Goal: Use online tool/utility: Use online tool/utility

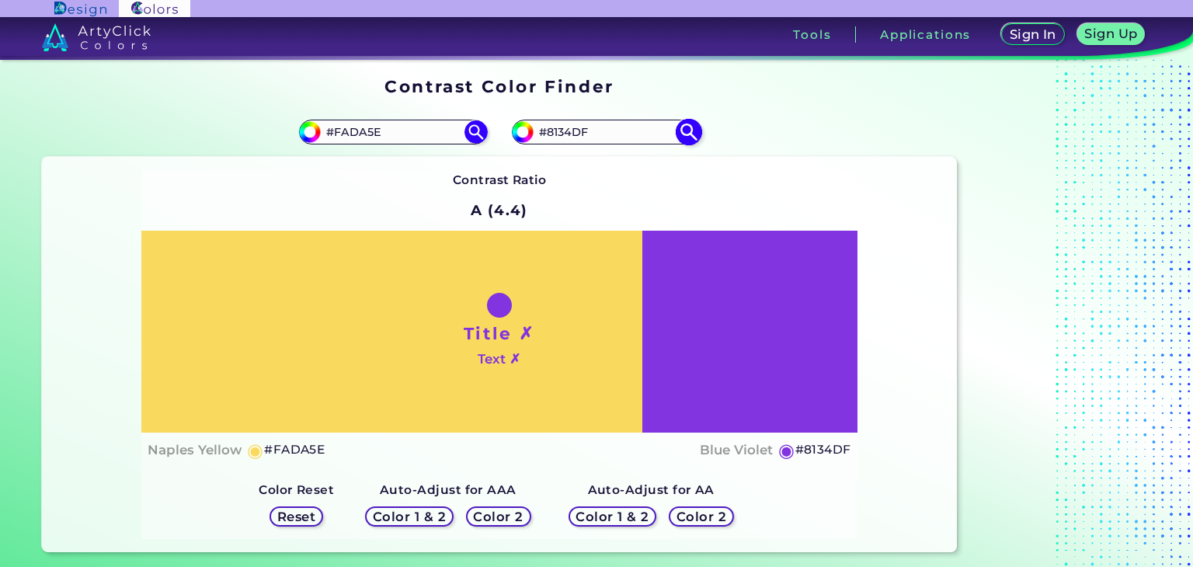
click at [635, 128] on input "#8134DF" at bounding box center [606, 132] width 144 height 21
paste input "6CB4EE"
type input "#6CB4EE"
click at [411, 137] on input "#FADA5E" at bounding box center [393, 132] width 144 height 21
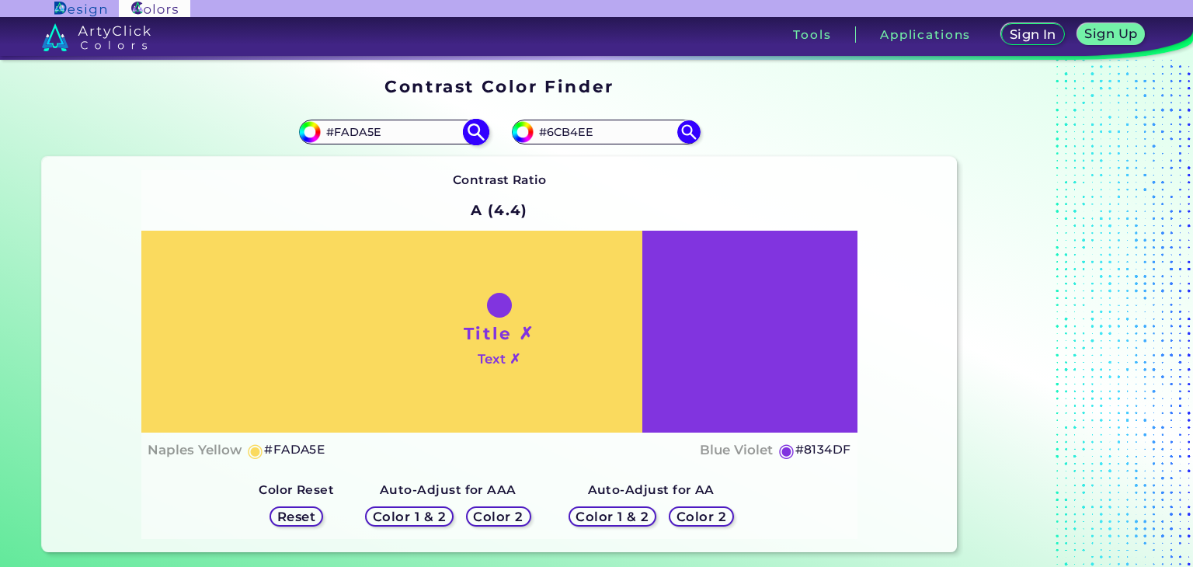
click at [411, 137] on input "#FADA5E" at bounding box center [393, 132] width 144 height 21
paste input "6CB4E"
type input "#6CB4EE"
click at [469, 132] on img at bounding box center [475, 132] width 27 height 27
type input "#6cb4ee"
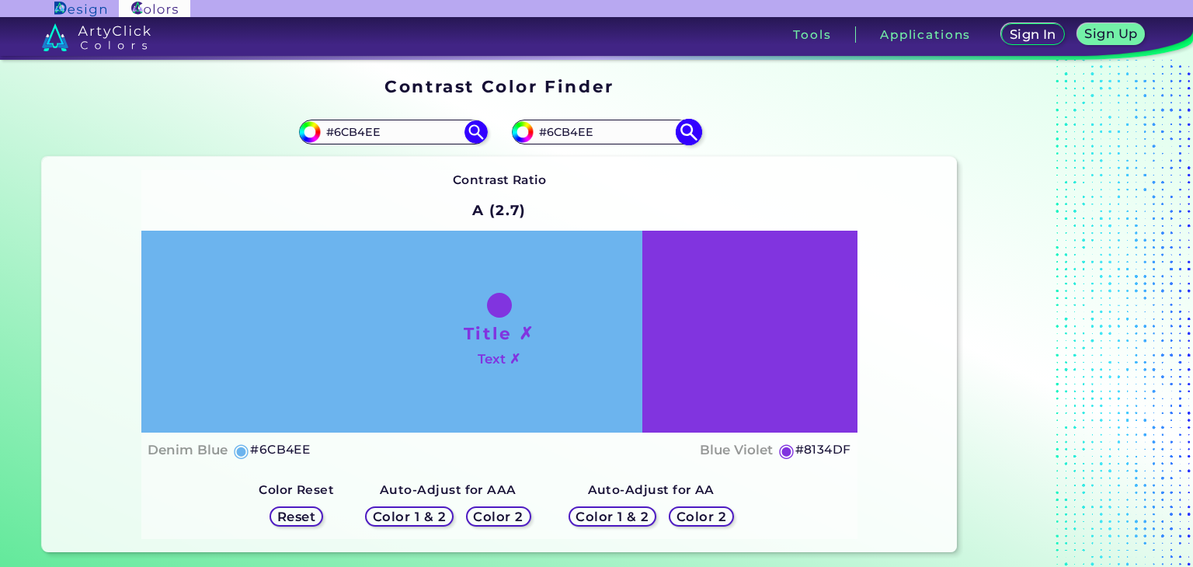
click at [528, 137] on img at bounding box center [522, 131] width 23 height 23
click at [526, 129] on input "#8134df" at bounding box center [520, 129] width 19 height 19
type input "#564b62"
type input "#564B62"
type input "#53495f"
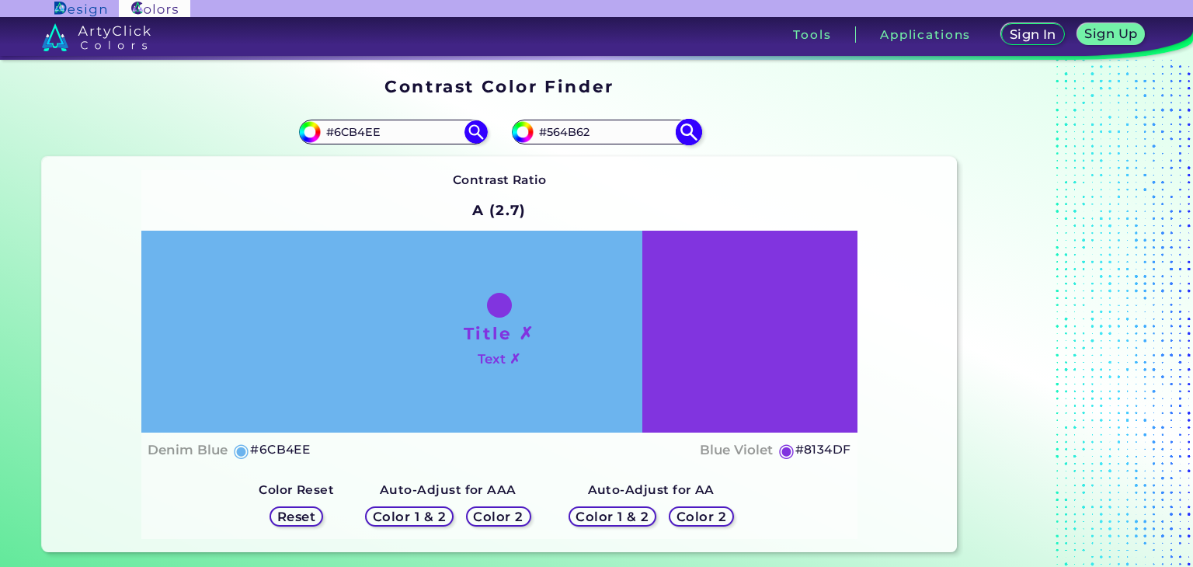
type input "#53495F"
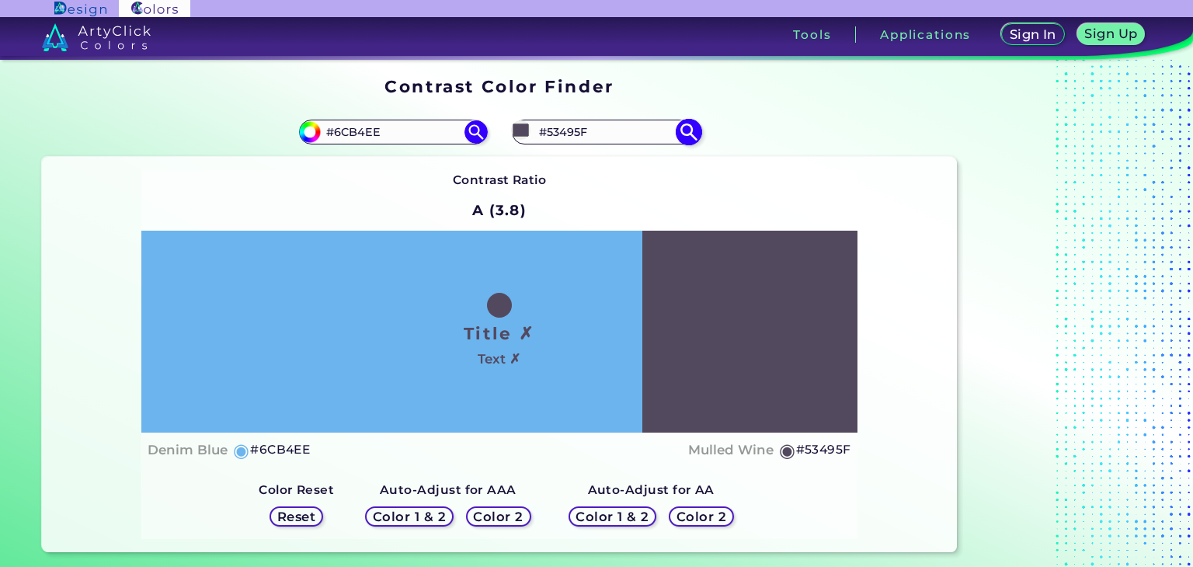
type input "#51475c"
type input "#51475C"
type input "#4e4559"
type input "#4E4559"
type input "#4e445a"
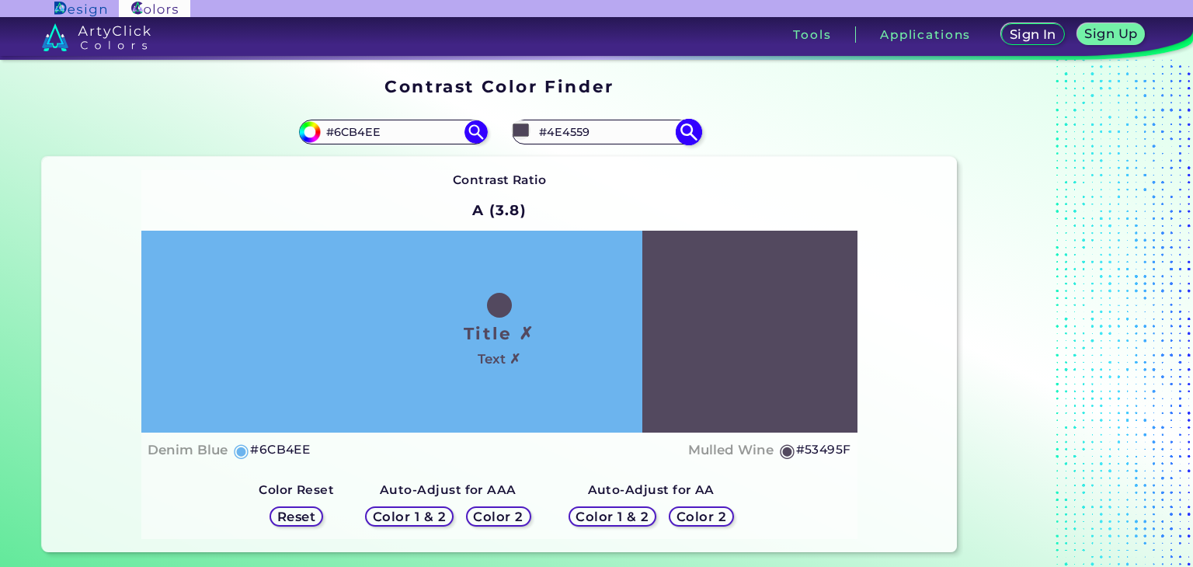
type input "#4E445A"
type input "#4b4257"
type input "#4B4257"
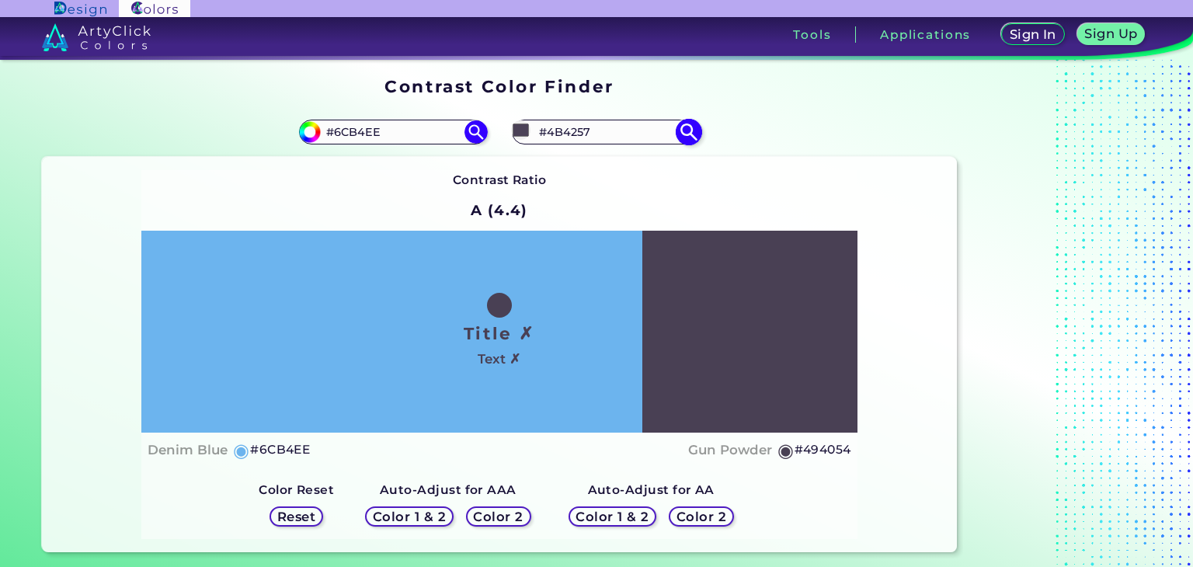
type input "#494054"
type input "#463d51"
type input "#463D51"
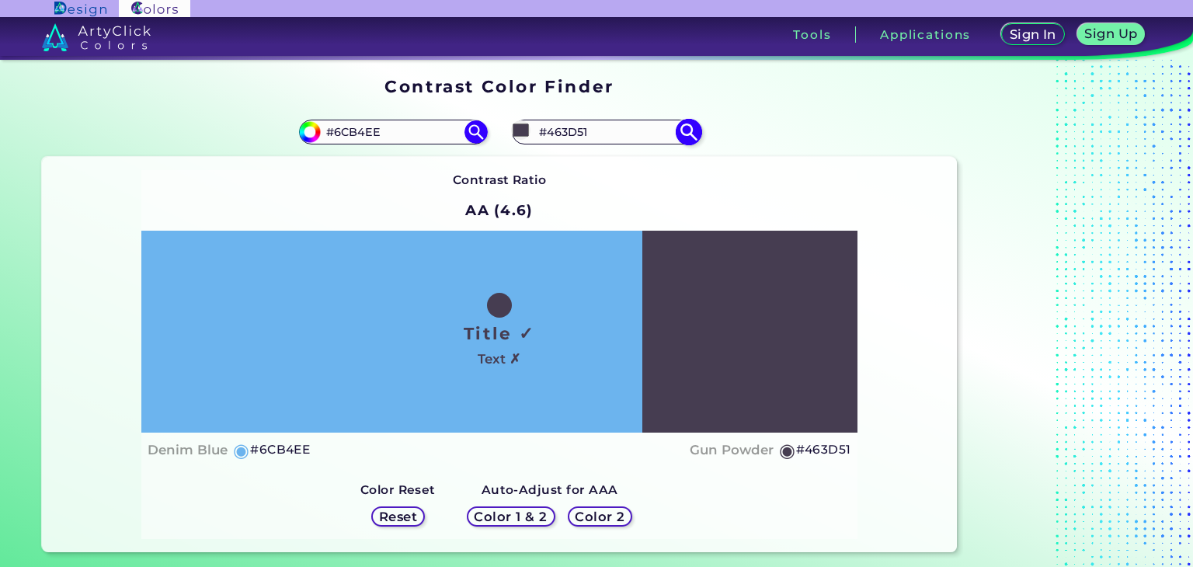
type input "#4b4158"
type input "#4B4158"
type input "#554965"
type input "#6c5d7e"
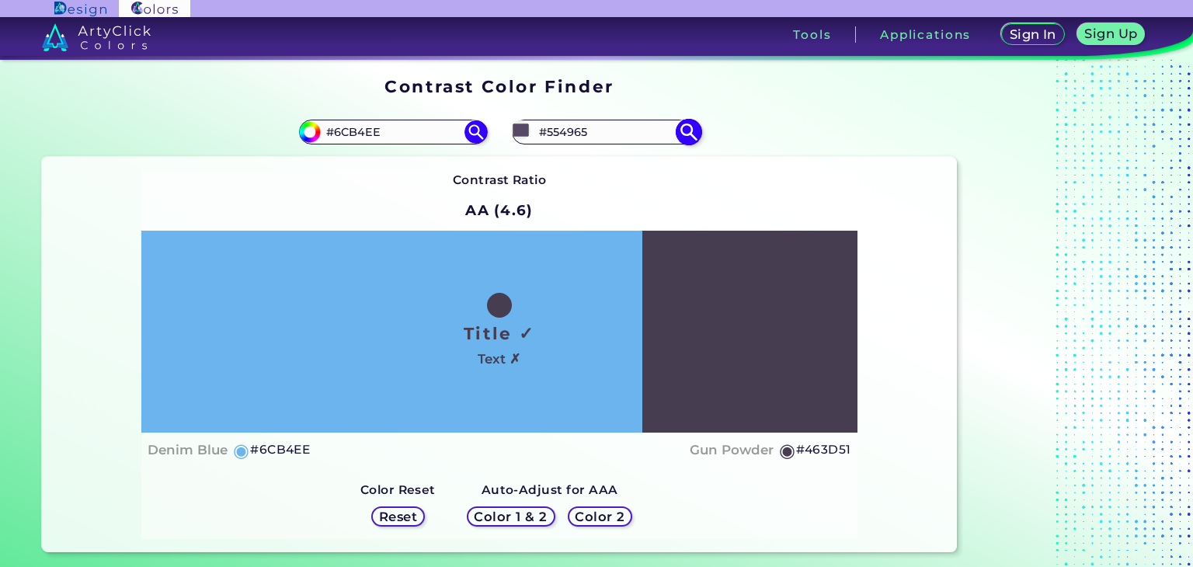
type input "#6C5D7E"
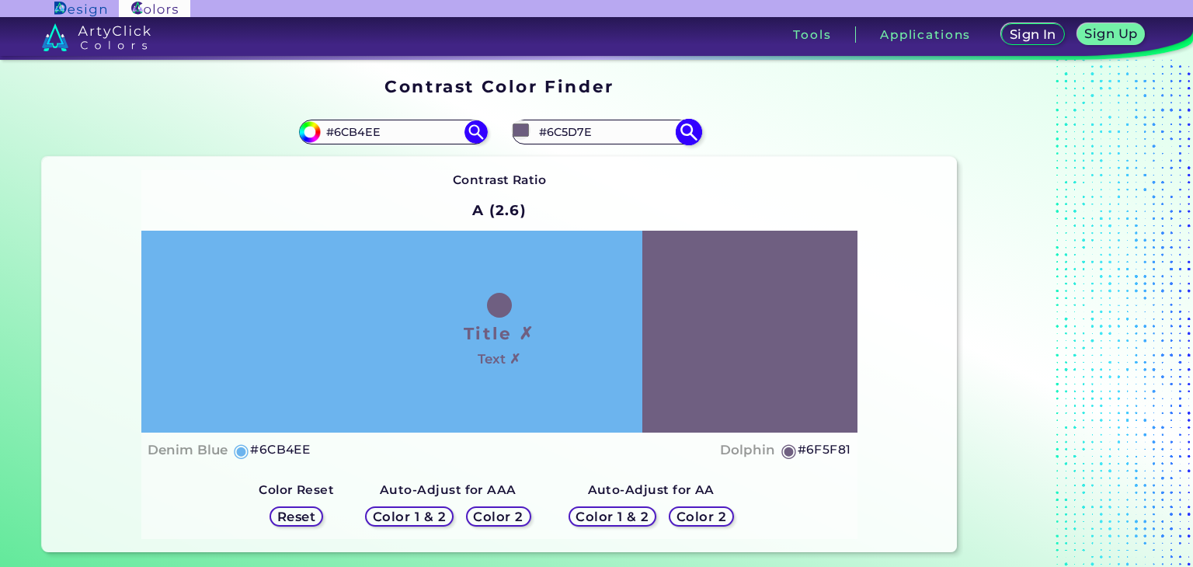
type input "#716284"
type input "#716085"
type input "#6e5c84"
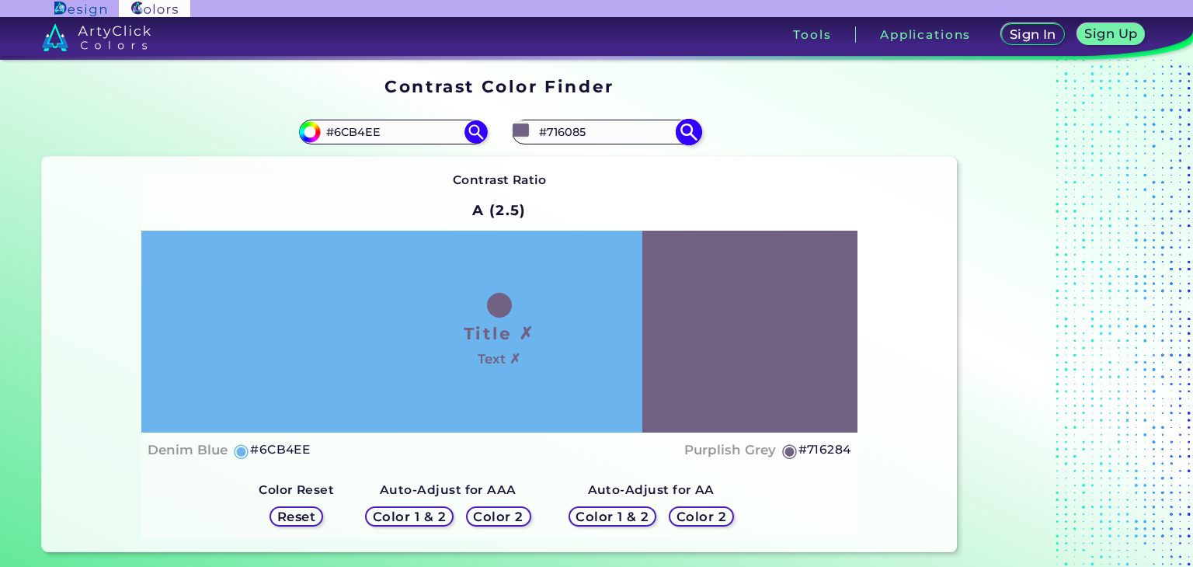
type input "#6E5C84"
type input "#755f91"
type input "#755F91"
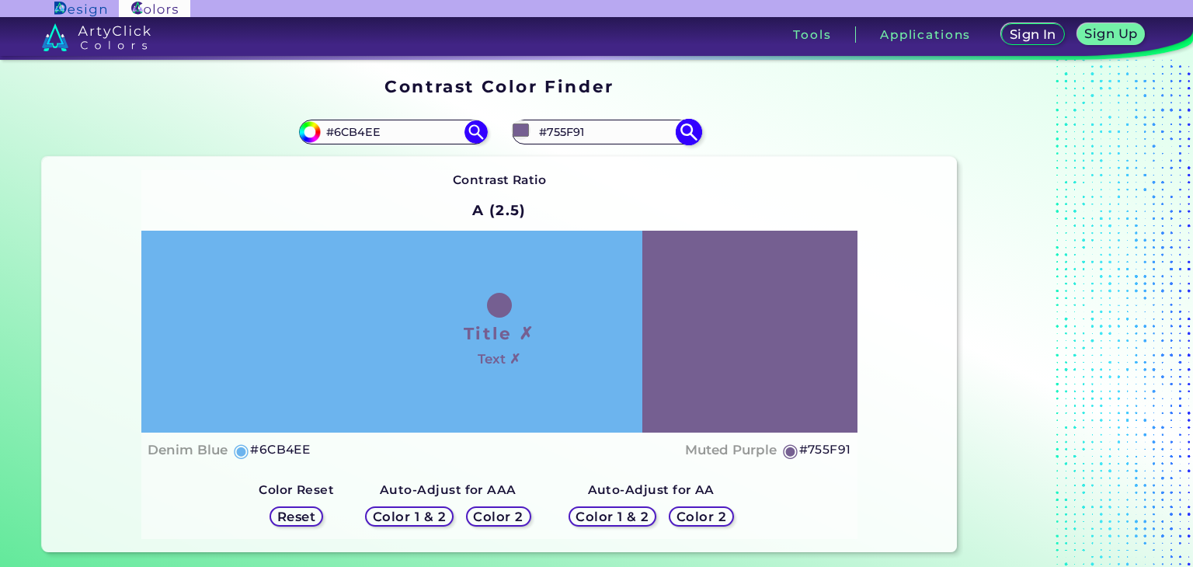
type input "#735b8f"
type input "#735B8F"
type input "#6e568a"
type input "#6E568A"
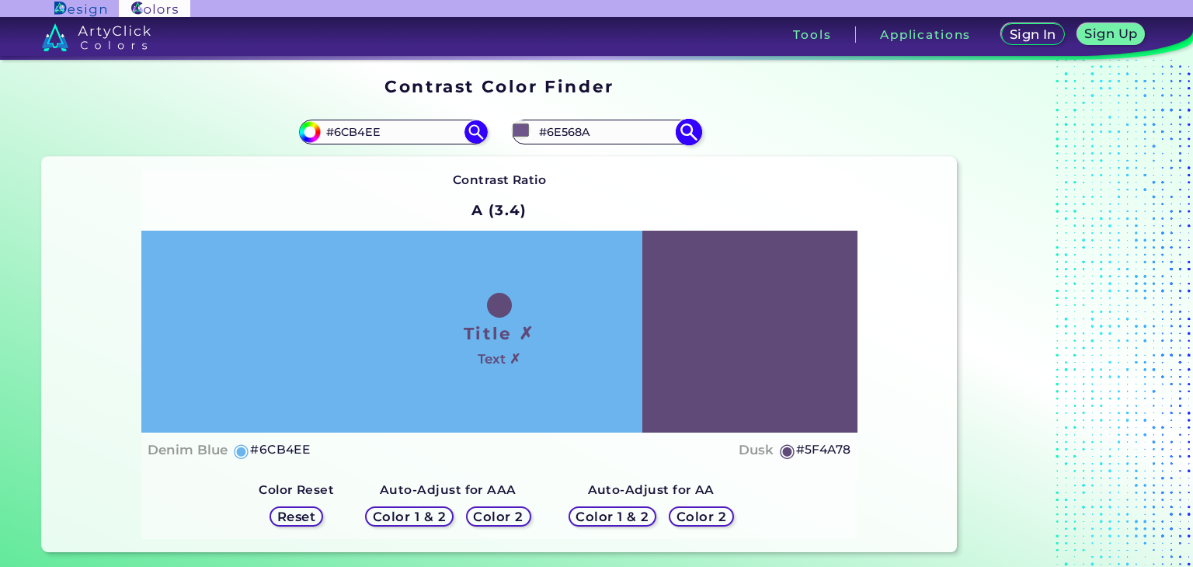
type input "#5f4a78"
type input "#5F4A78"
type input "#4d3a64"
type input "#4D3A64"
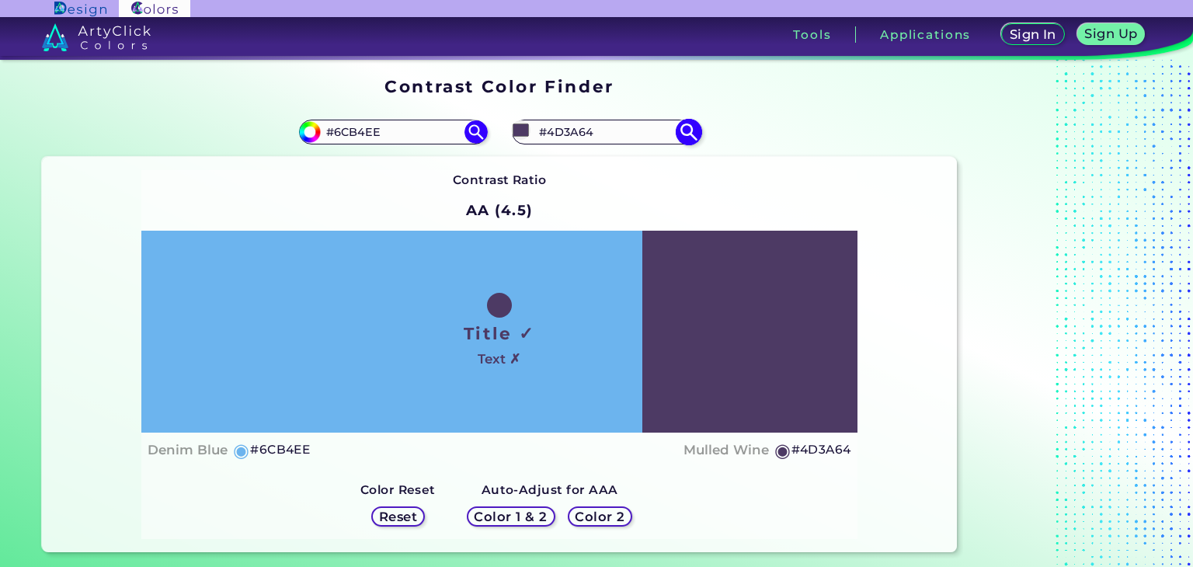
type input "#4a3762"
type input "#4A3762"
type input "#62374c"
type input "#62374C"
type input "#62374e"
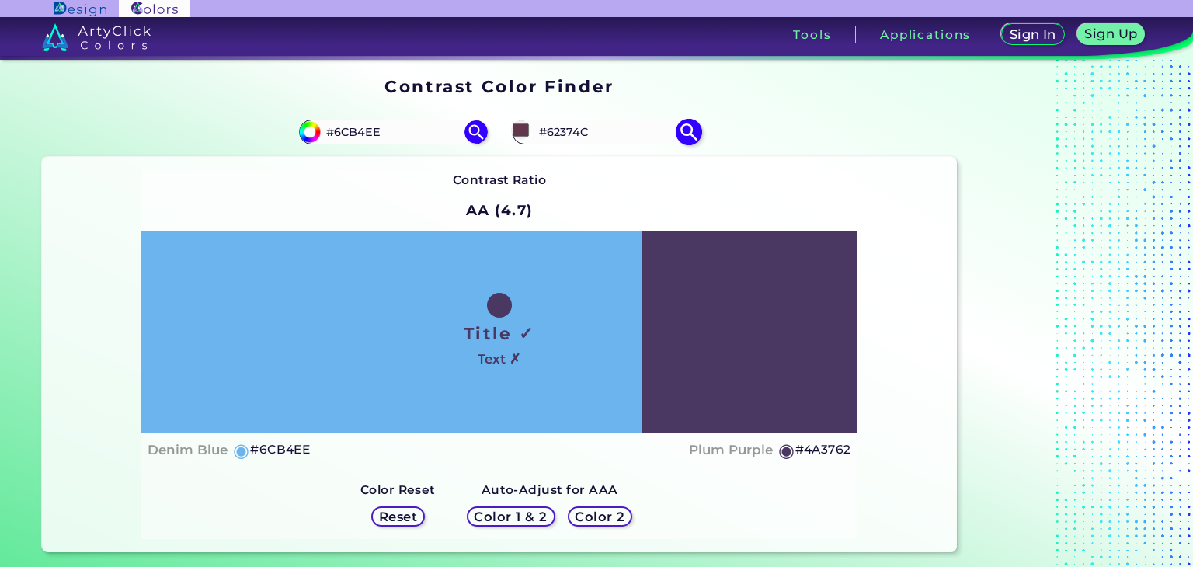
type input "#62374E"
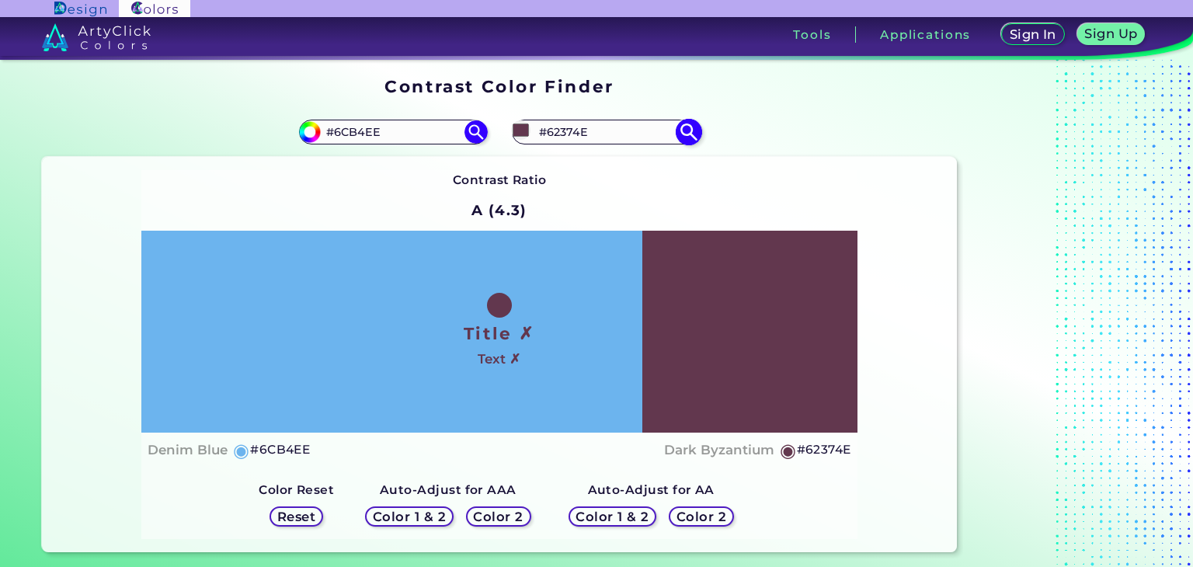
type input "#a86187"
type input "#A86187"
type input "#a96087"
type input "#A96087"
type input "#a45b82"
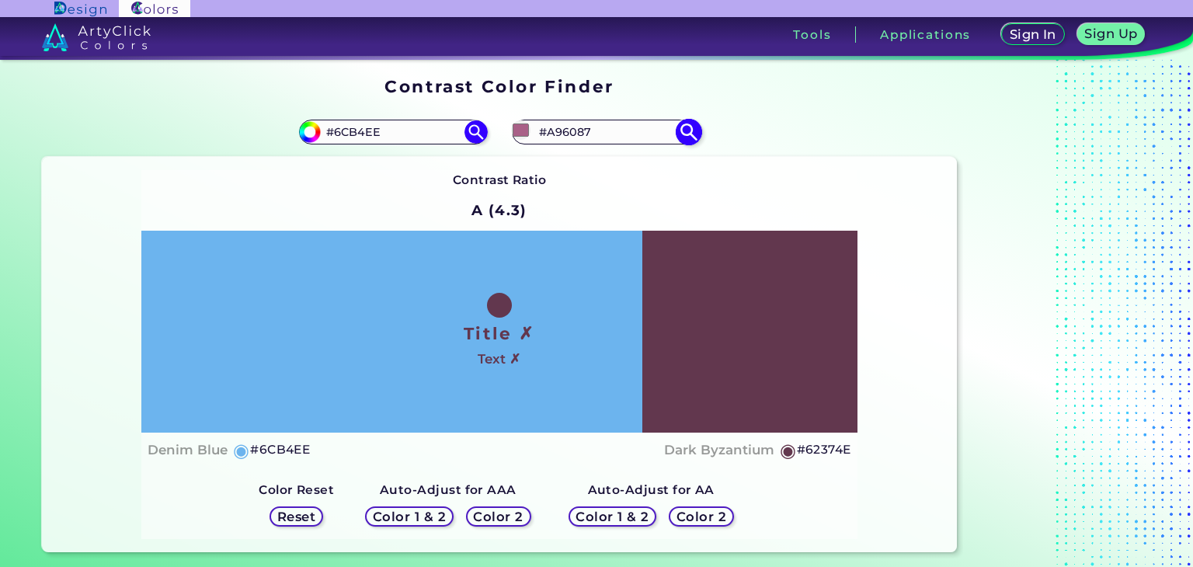
type input "#A45B82"
type input "#a65982"
type input "#A65982"
type input "#a45680"
type input "#A45680"
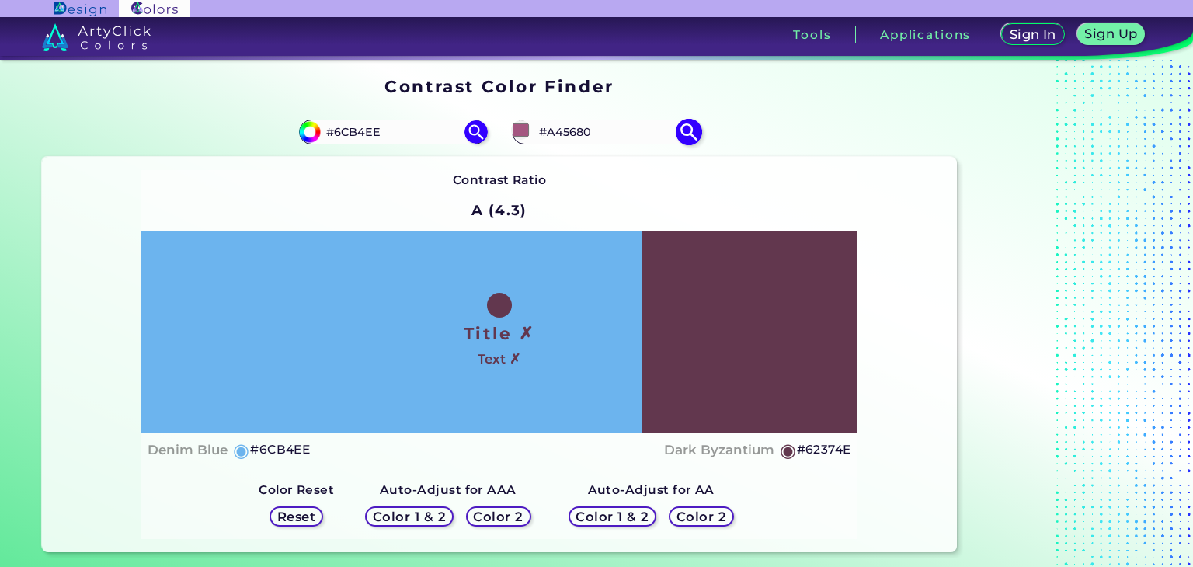
type input "#a0547d"
type input "#A0547D"
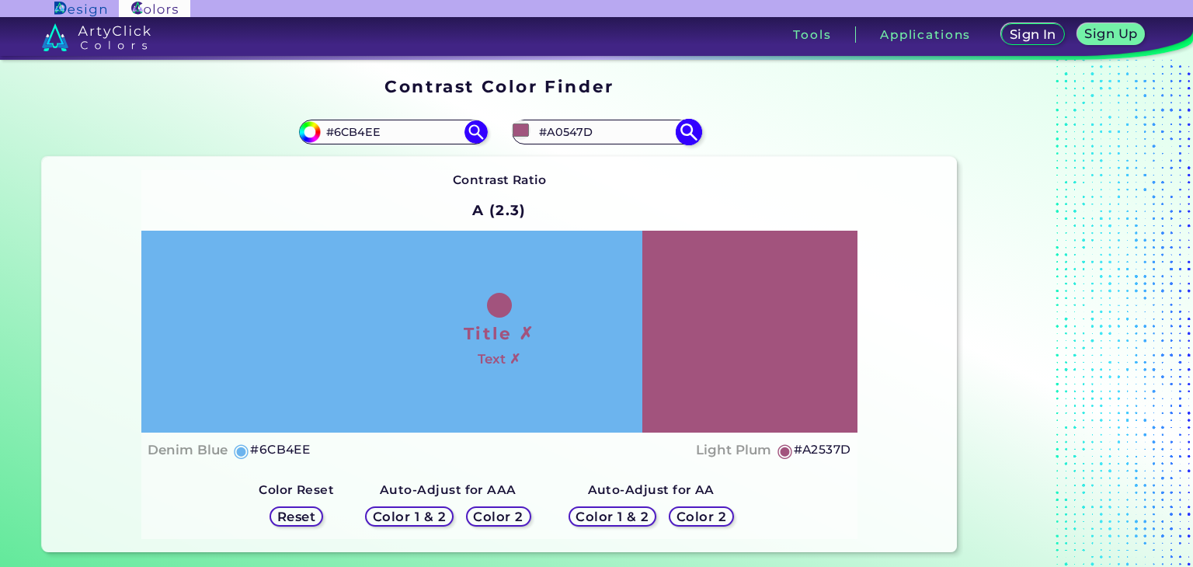
type input "#a2537d"
type input "#A2537D"
type input "#a3527d"
type input "#A3527D"
type input "#9f507a"
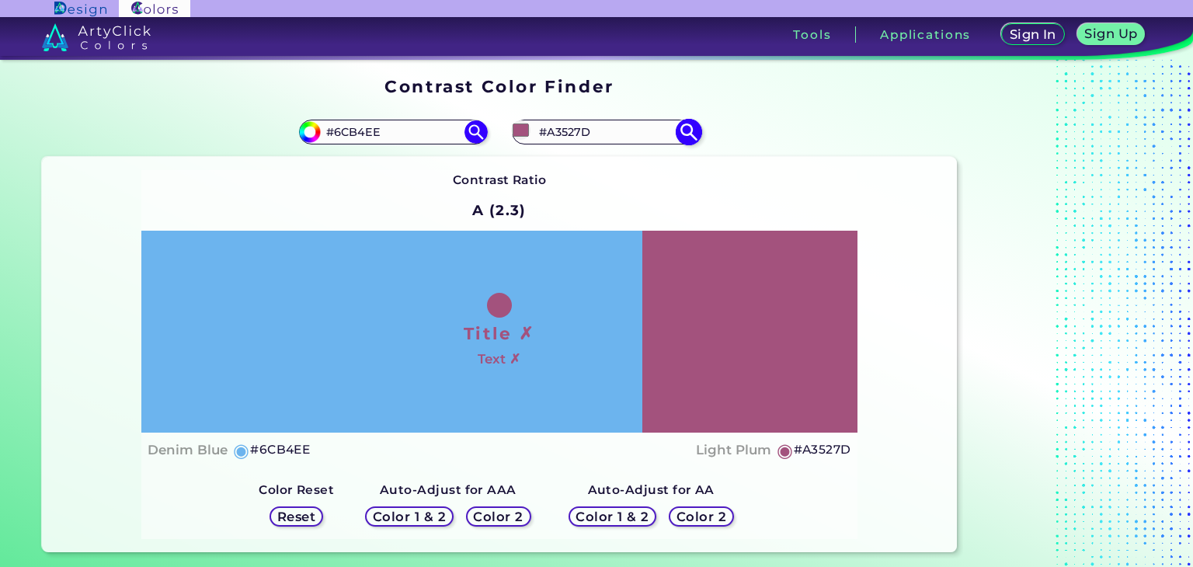
type input "#9F507A"
type input "#9d4d78"
type input "#9D4D78"
type input "#9a4c75"
type input "#9A4C75"
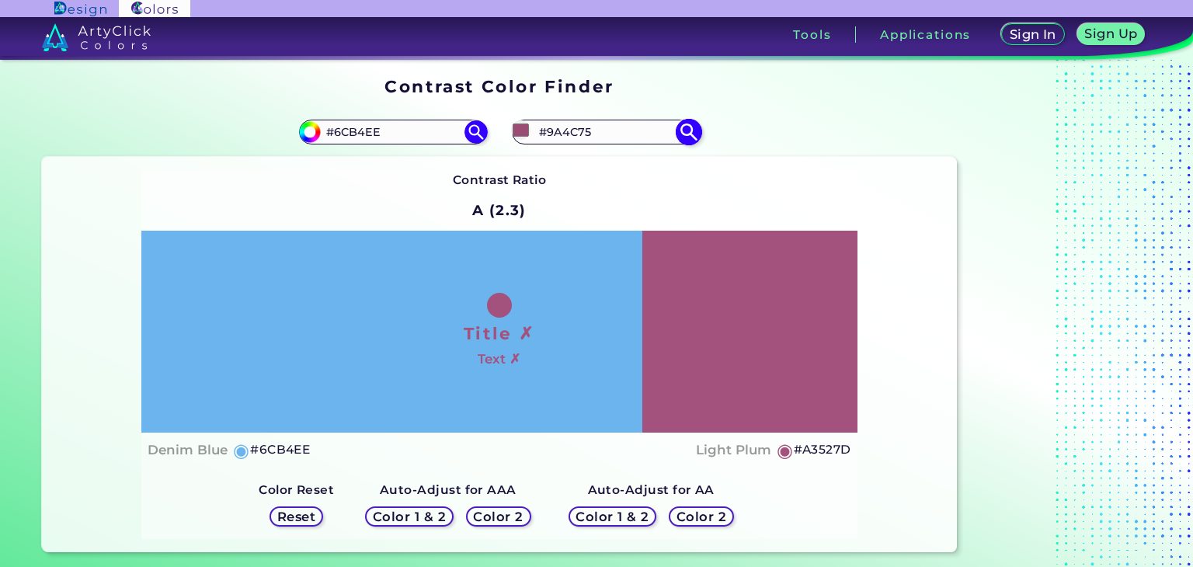
type input "#944770"
type input "#8d446b"
type input "#8D446B"
type input "#8a4268"
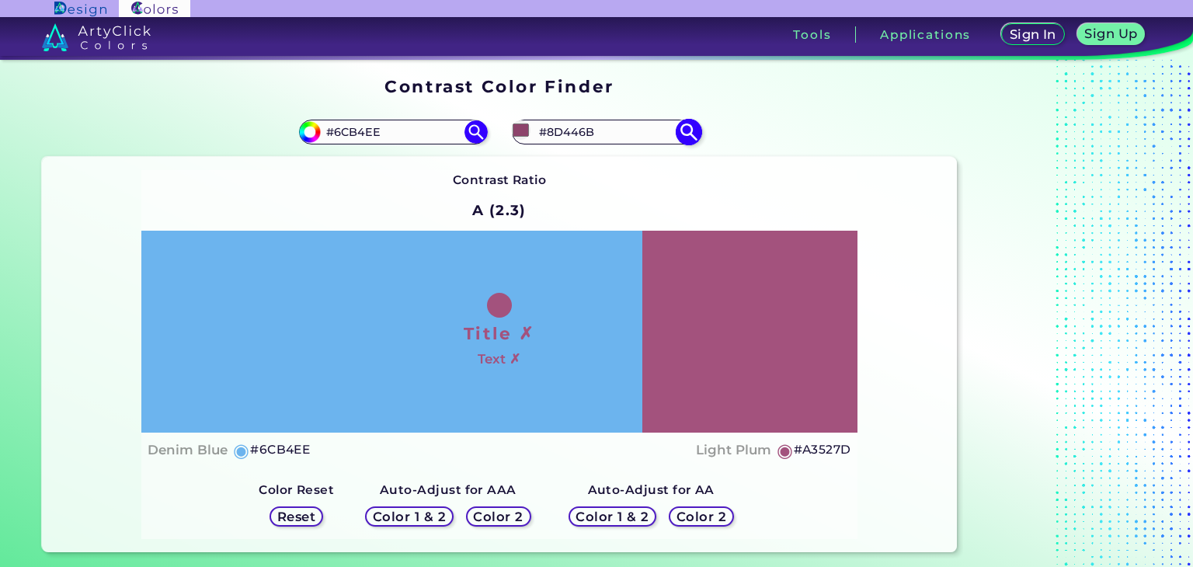
type input "#8A4268"
type input "#833f63"
type input "#833F63"
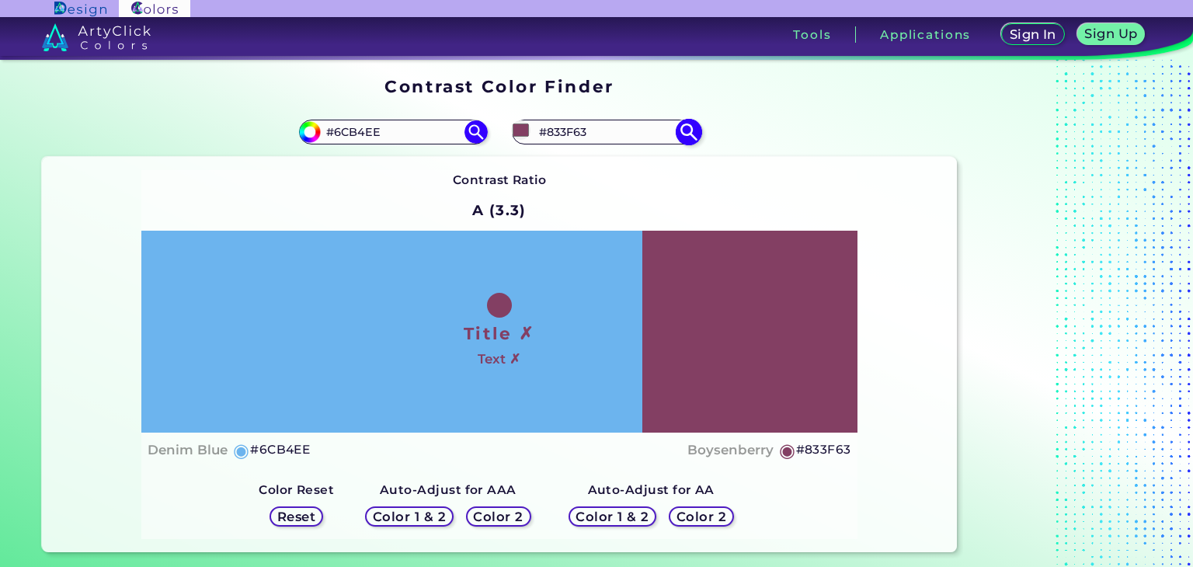
type input "#7f3d61"
type input "#7F3D61"
type input "#803c61"
type input "#803C61"
type input "#7d3b5e"
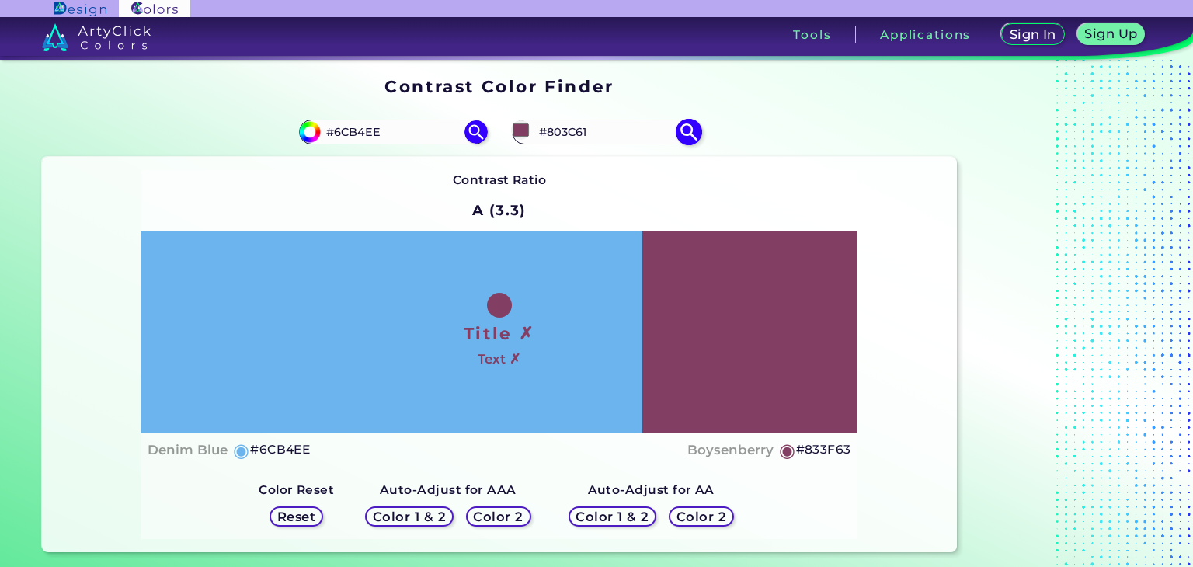
type input "#7D3B5E"
type input "#7a385b"
type input "#7A385B"
type input "#793559"
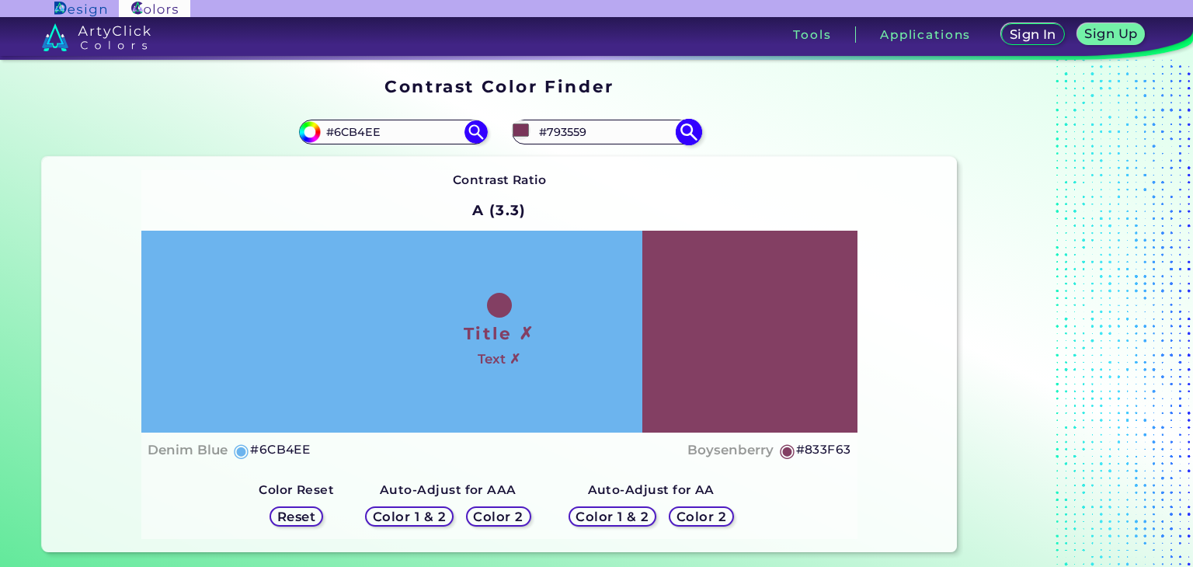
type input "#763256"
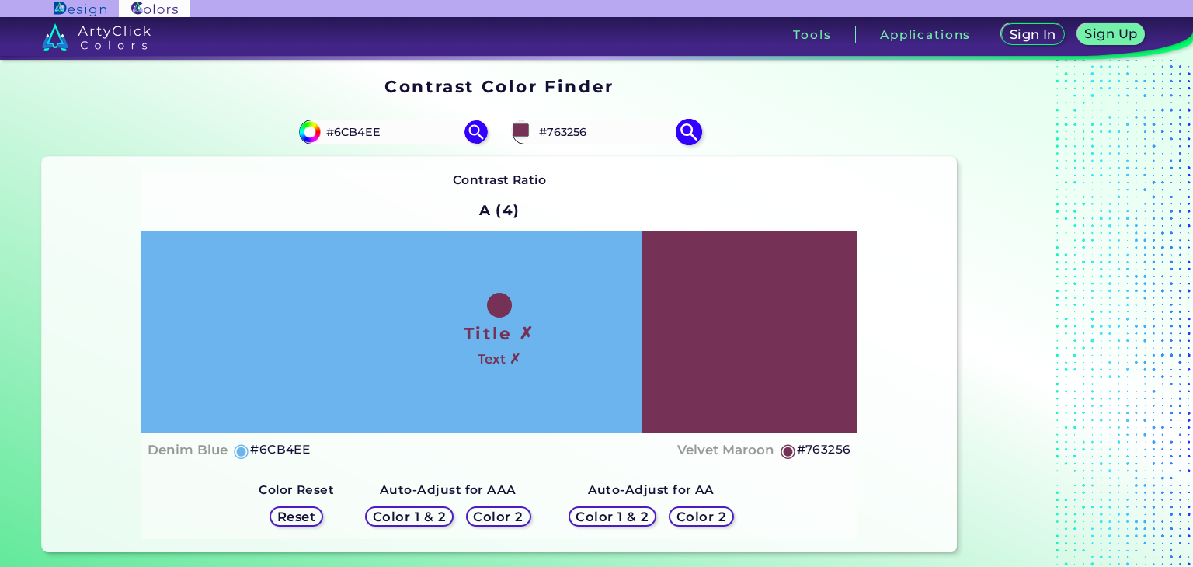
type input "#326e76"
type input "#326E76"
type input "#327576"
type input "#327675"
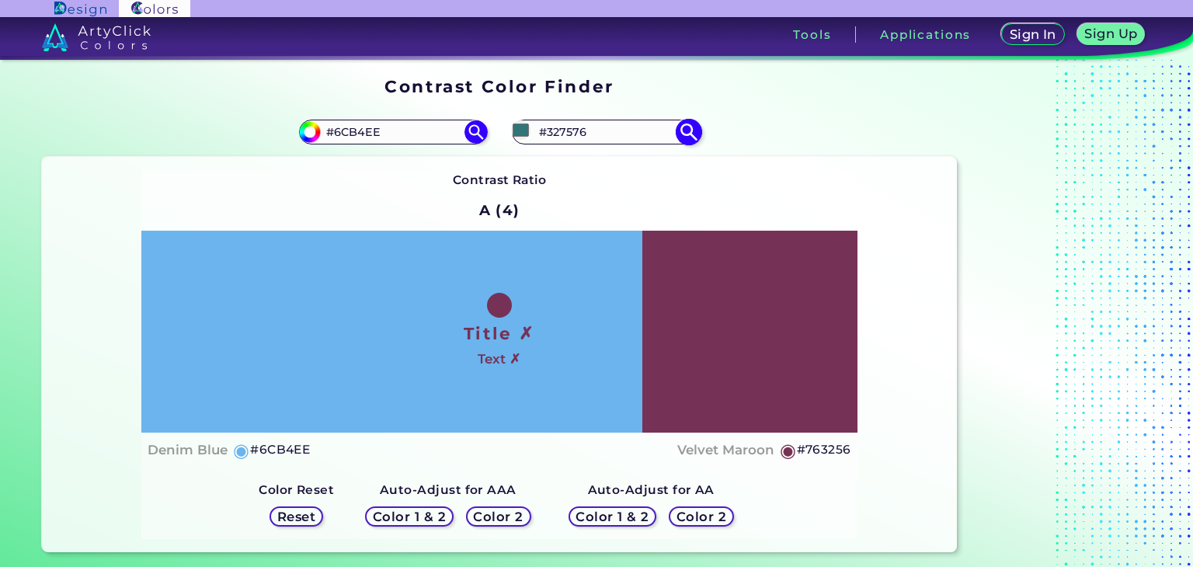
type input "#327675"
type input "#32766e"
type input "#32766E"
type input "#327662"
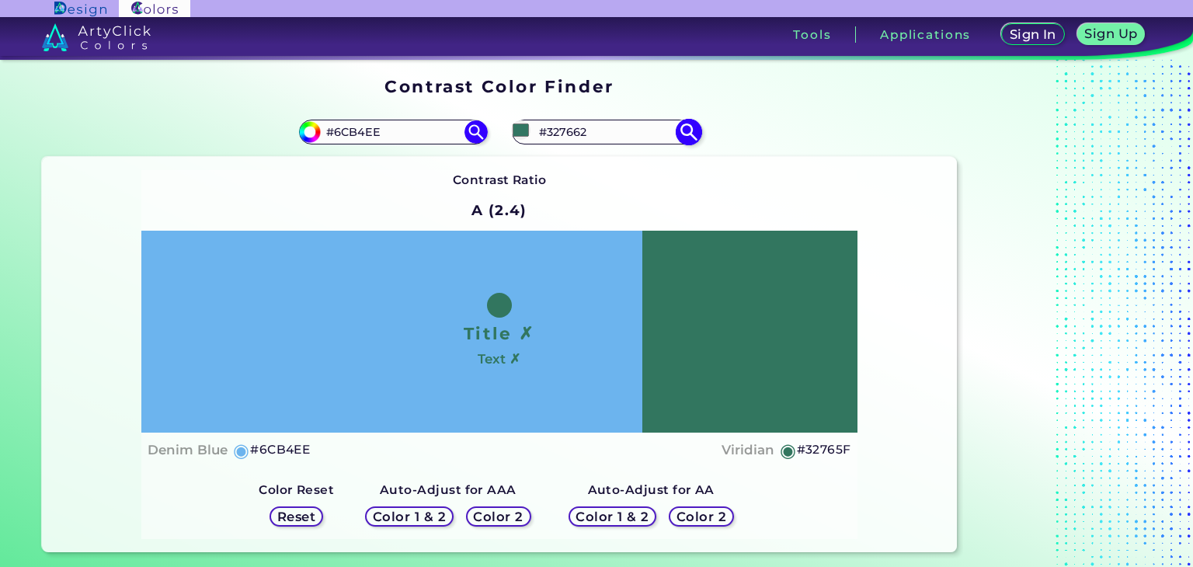
type input "#32765f"
type input "#32765F"
type input "#236c54"
type input "#236C54"
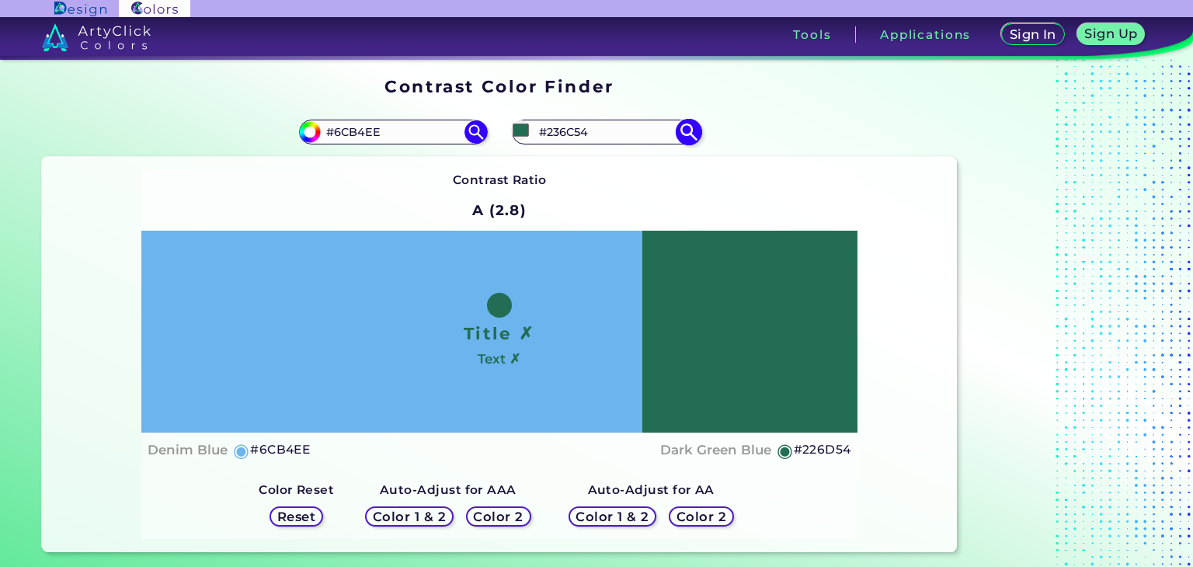
type input "#226d54"
type input "#226D54"
type input "#206a51"
type input "#206A51"
type input "#1f6b51"
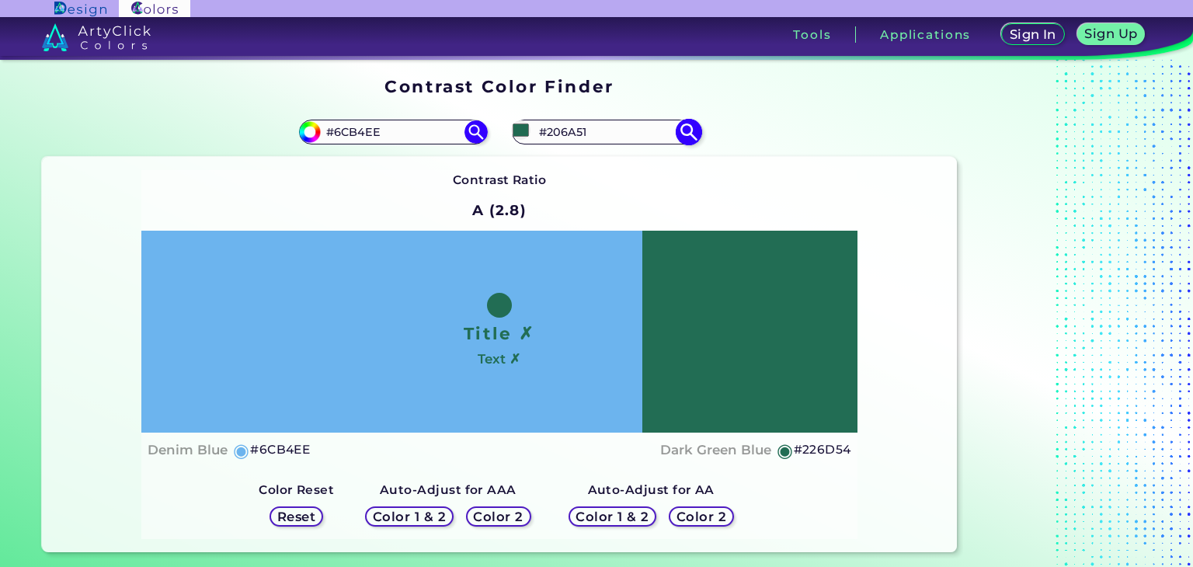
type input "#1F6B51"
type input "#1e6b52"
type input "#1E6B52"
type input "#1d674f"
type input "#1D674F"
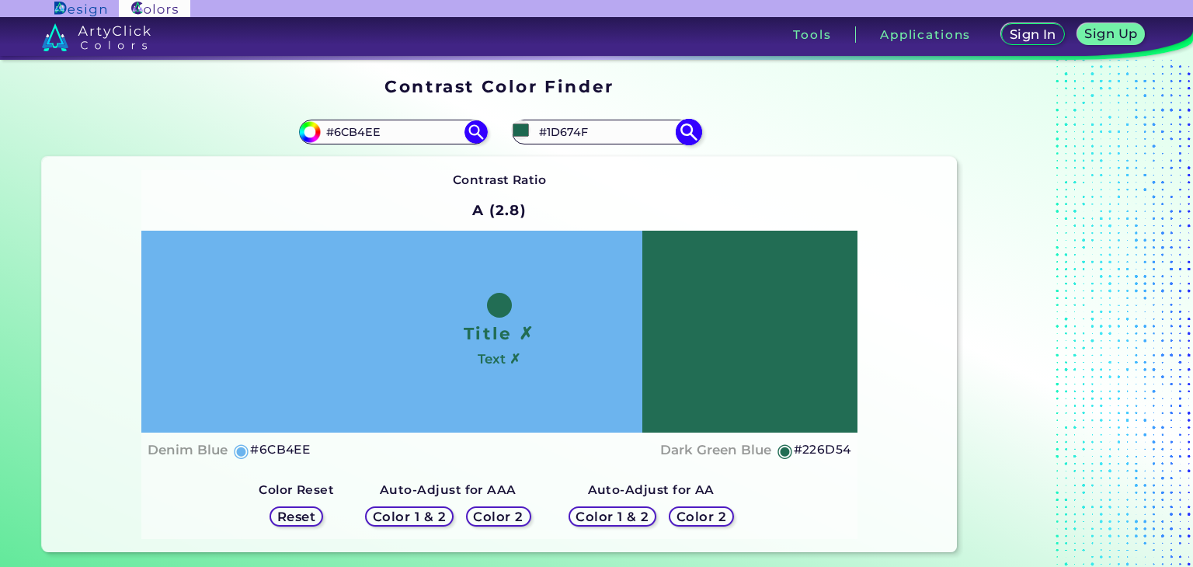
type input "#1b644c"
type input "#1B644C"
type input "#1a6149"
type input "#1A6149"
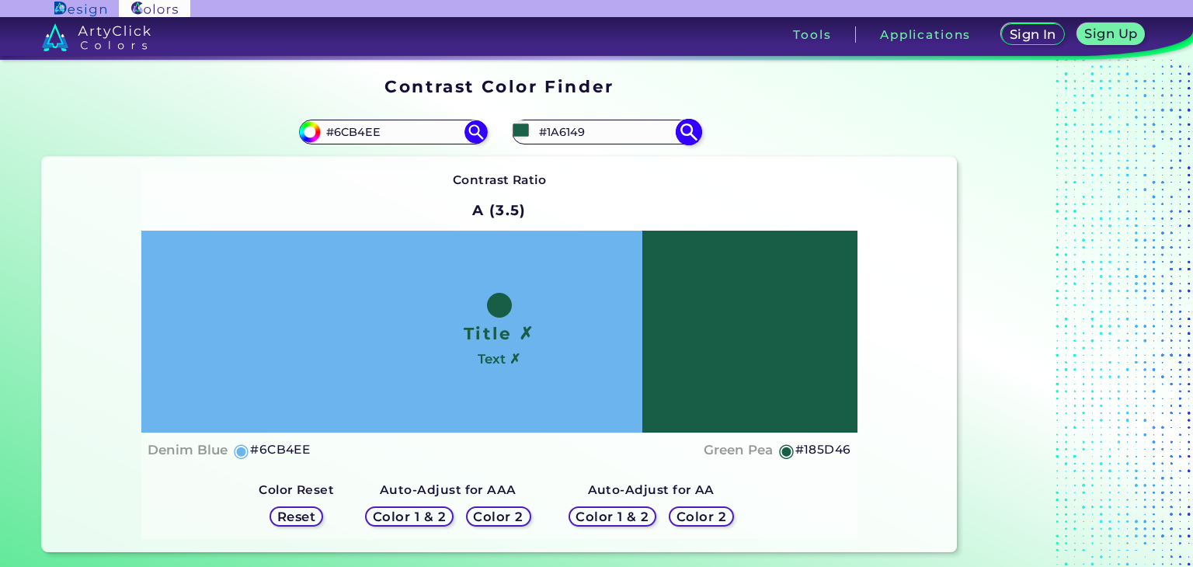
type input "#185d46"
type input "#185D46"
type input "#155640"
type input "#14523d"
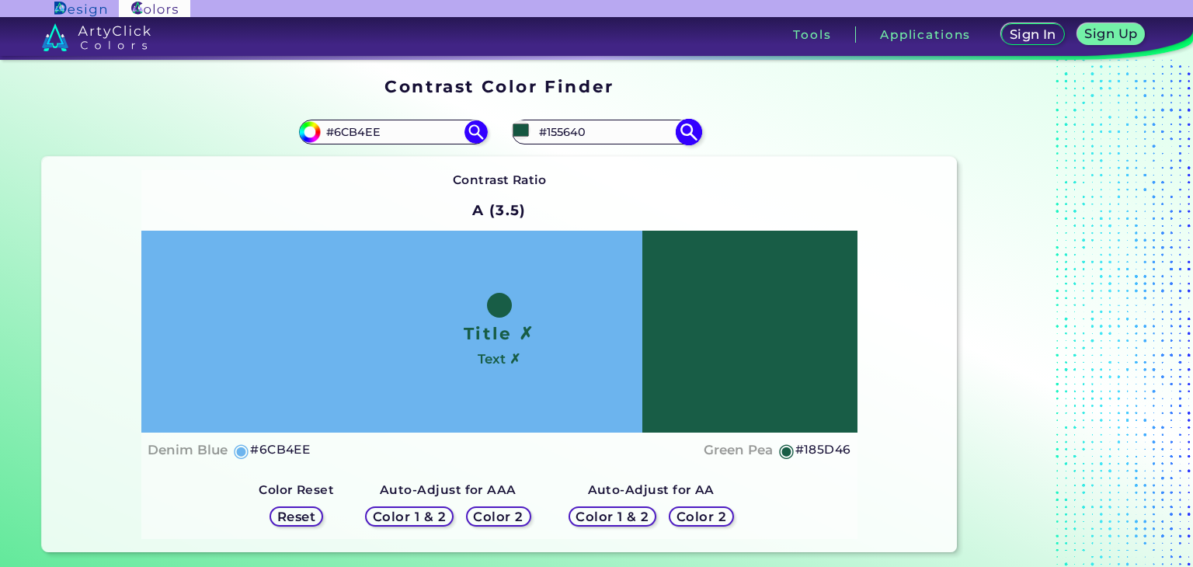
type input "#14523D"
type input "#134e3a"
type input "#134E3A"
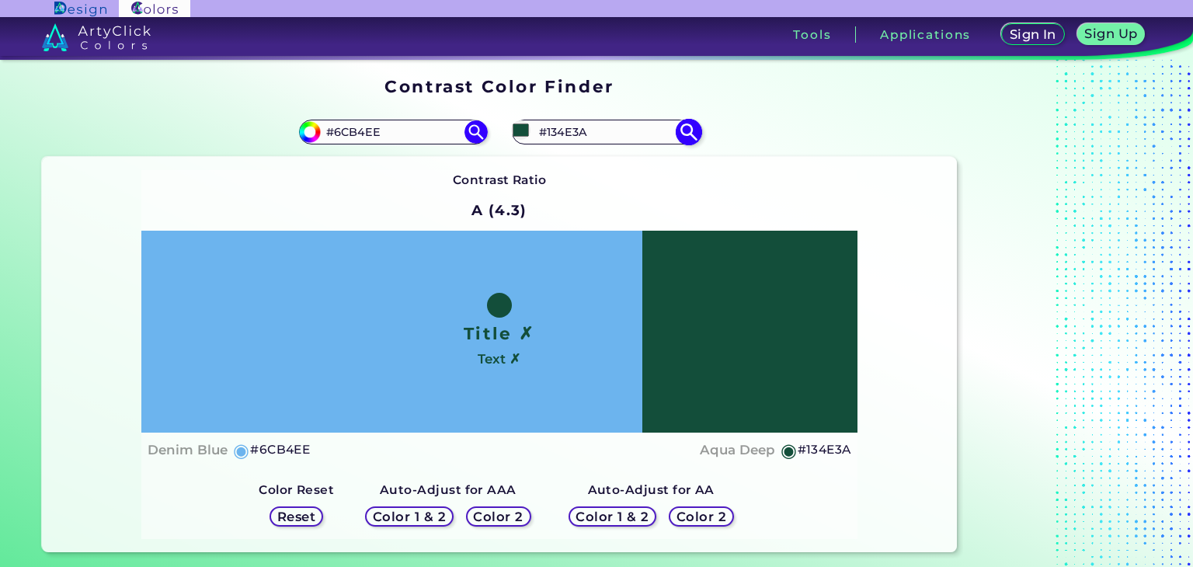
type input "#234e13"
type input "#234E13"
type input "#254e13"
type input "#254E13"
type input "#284e13"
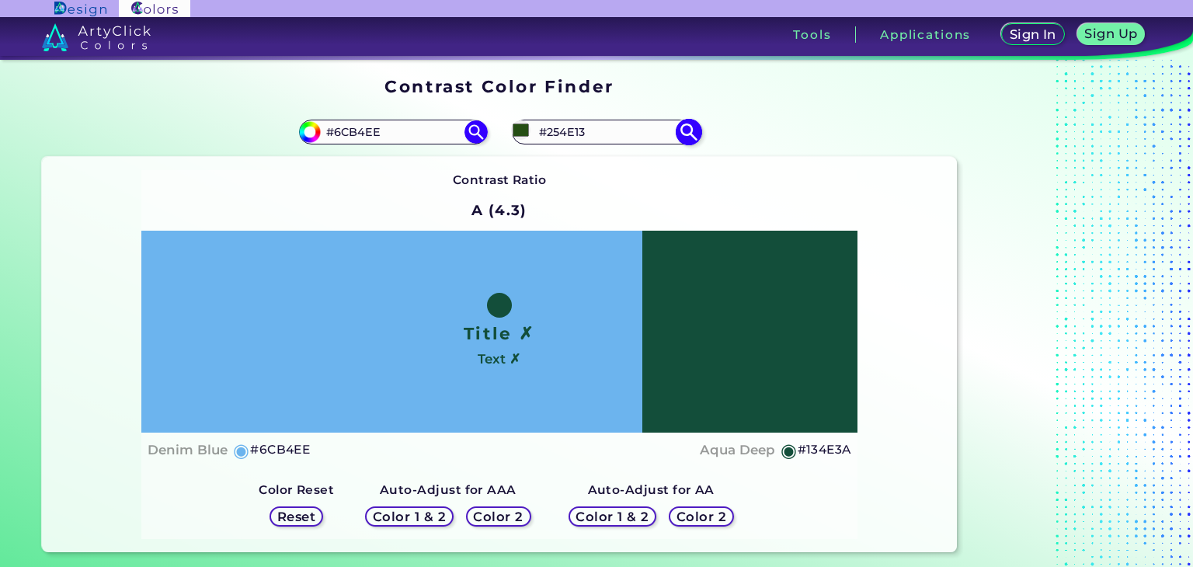
type input "#284E13"
type input "#2b4e13"
type input "#2B4E13"
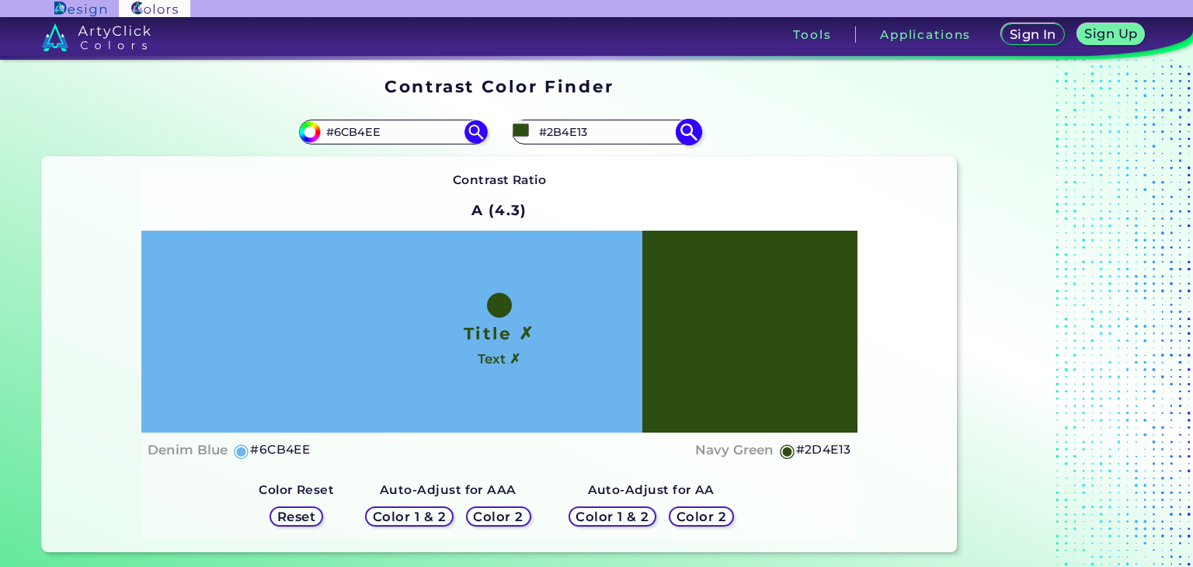
type input "#2d4e13"
type input "#2D4E13"
type input "#304e13"
type input "#304E13"
type input "#334e13"
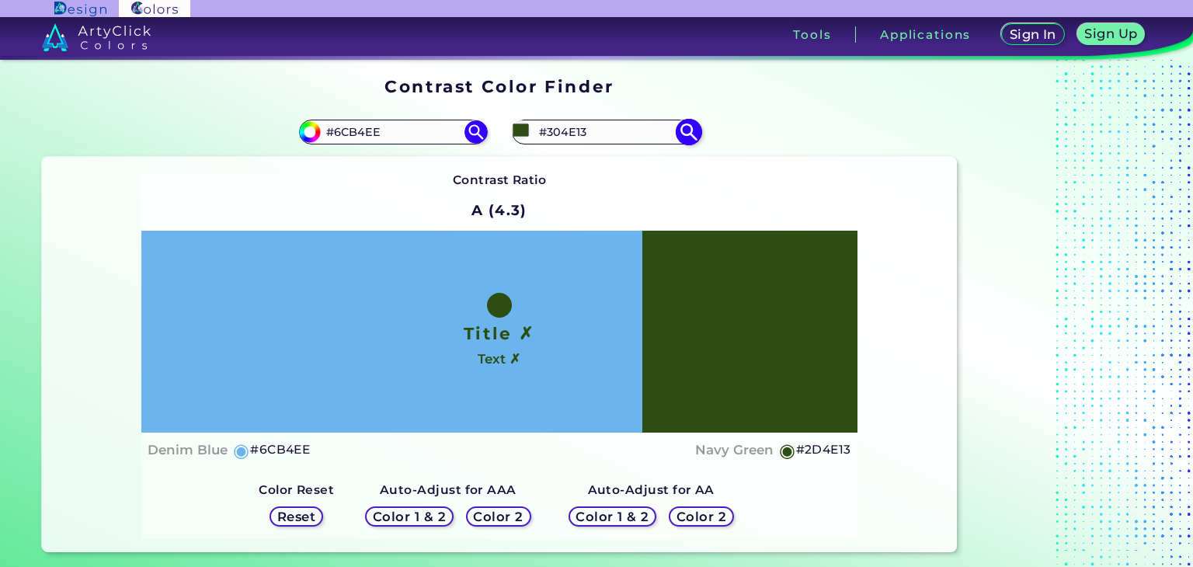
type input "#334E13"
type input "#364e13"
type input "#364E13"
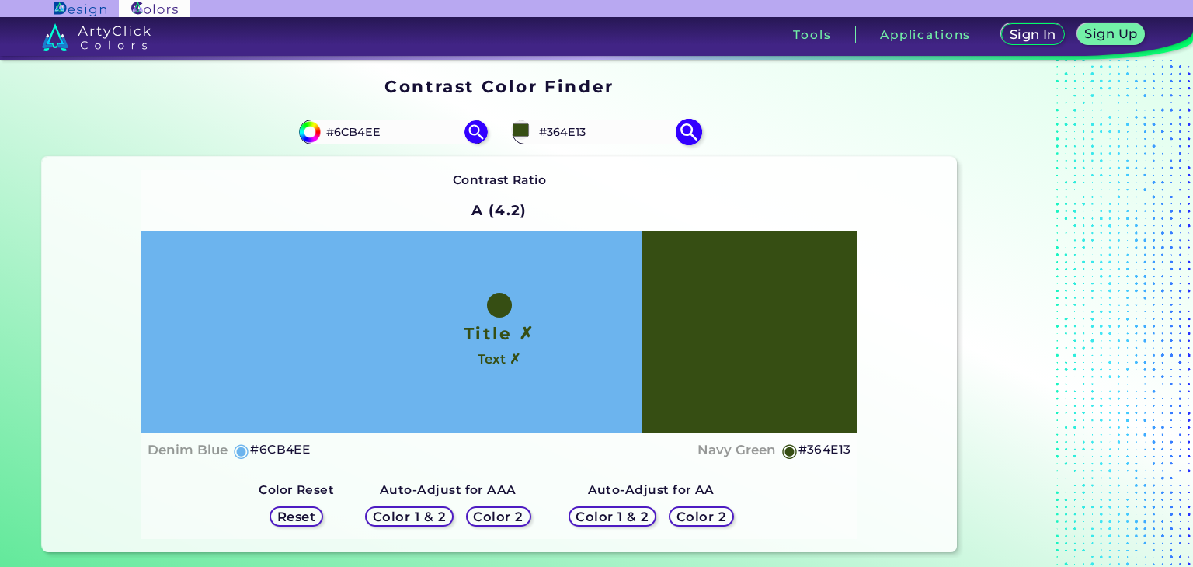
type input "#394e13"
type input "#394E13"
type input "#3b4e13"
type input "#3B4E13"
type input "#526d18"
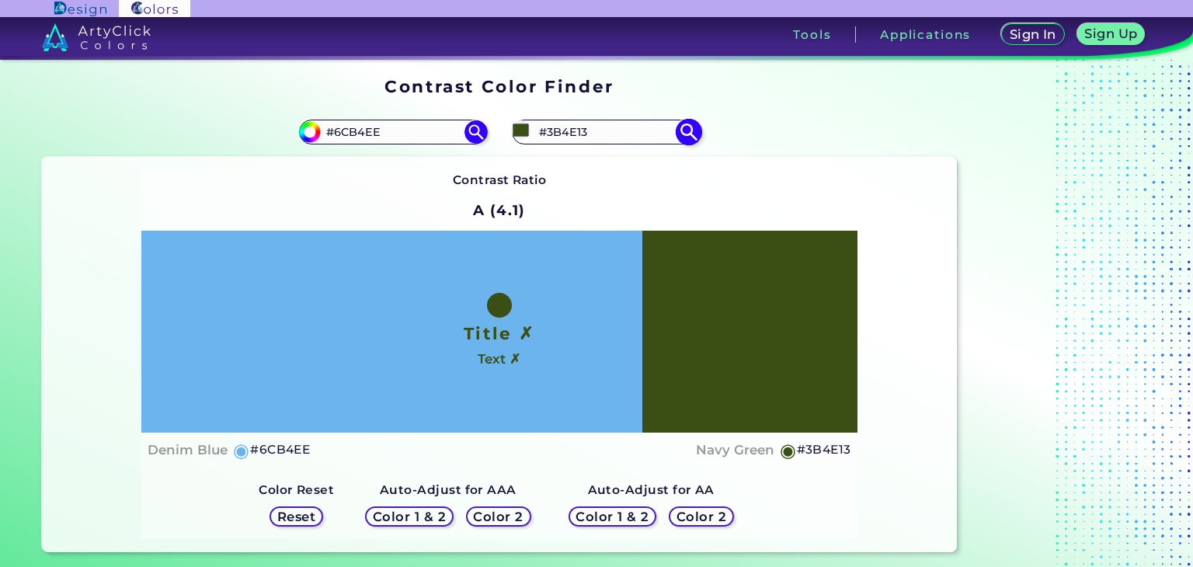
type input "#526D18"
type input "#557218"
type input "#557119"
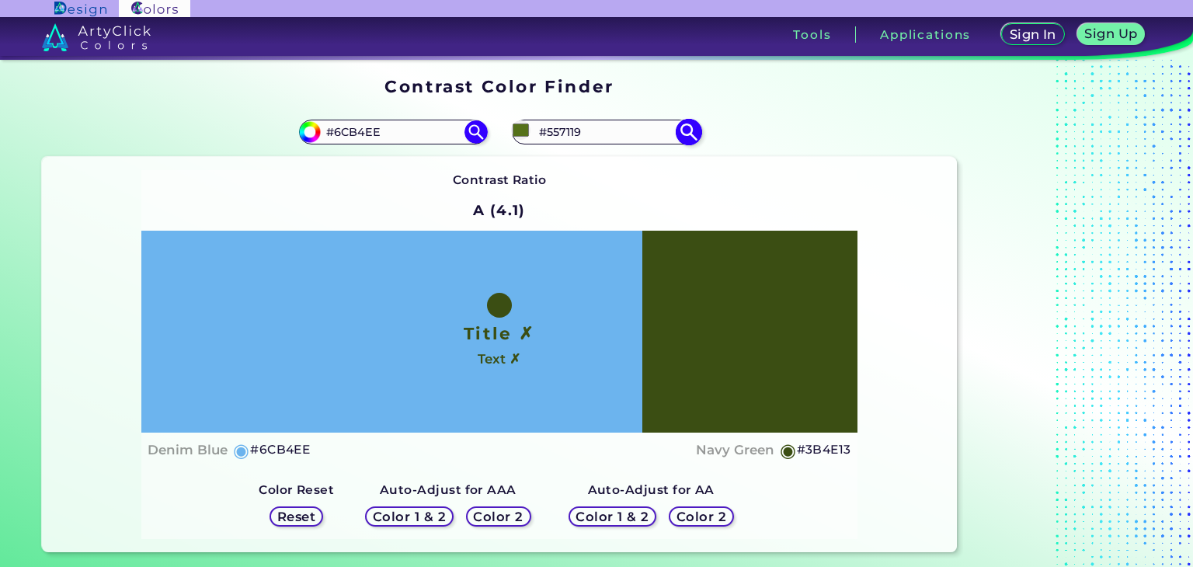
type input "#58751a"
type input "#58751A"
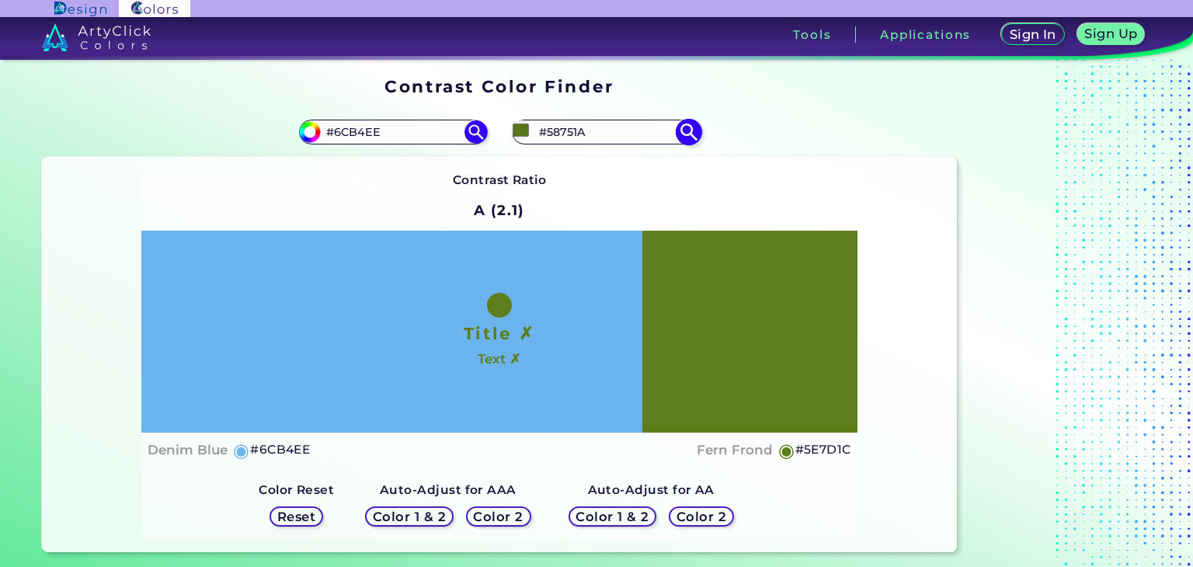
type input "#5e7d1c"
type input "#5E7D1C"
type input "#678721"
type input "#86af2c"
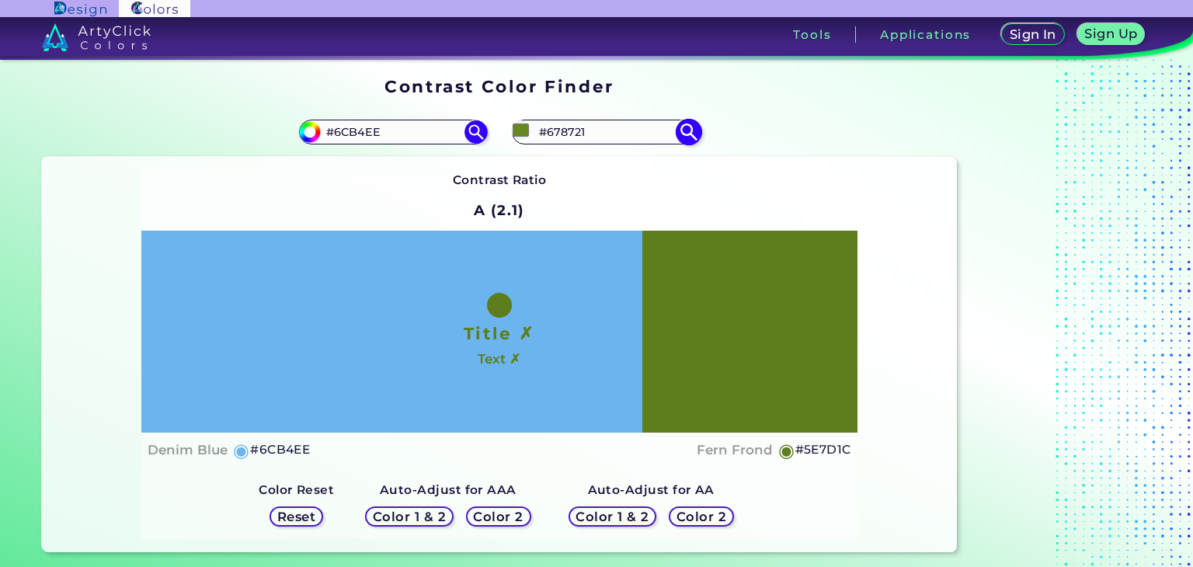
type input "#86AF2C"
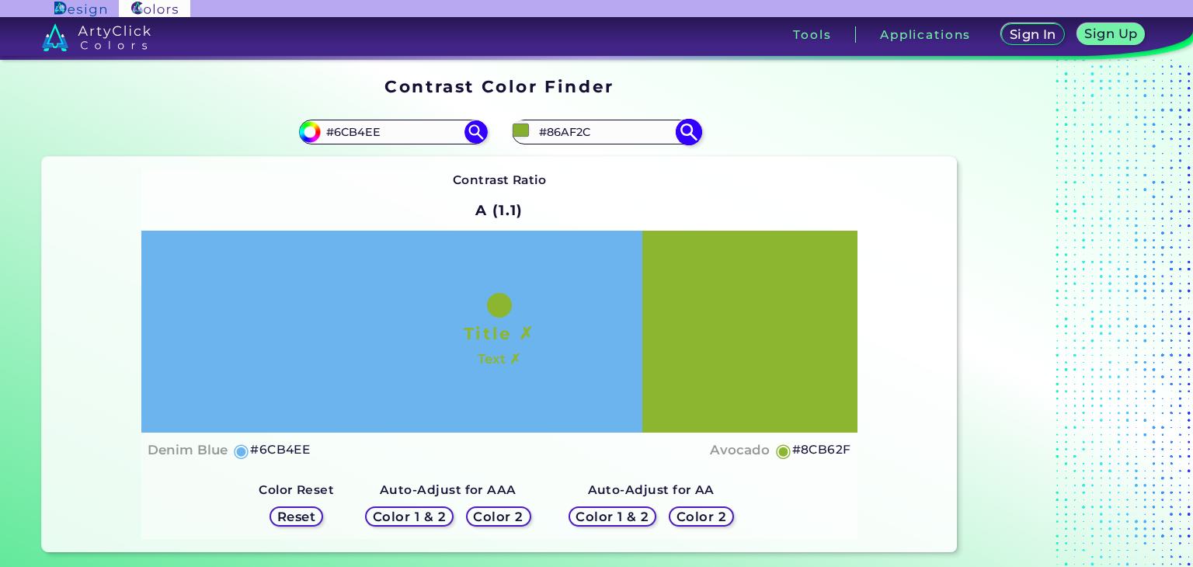
type input "#b7f335"
type input "#B7F335"
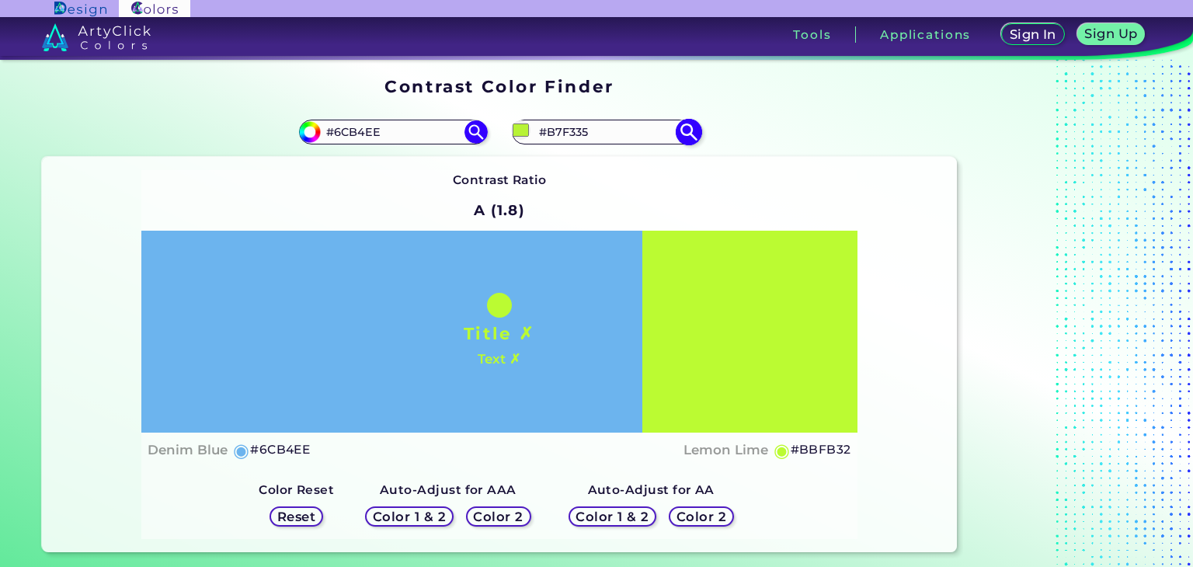
type input "#bdff2e"
type input "#BDFF2E"
type input "#aeec27"
type input "#AEEC27"
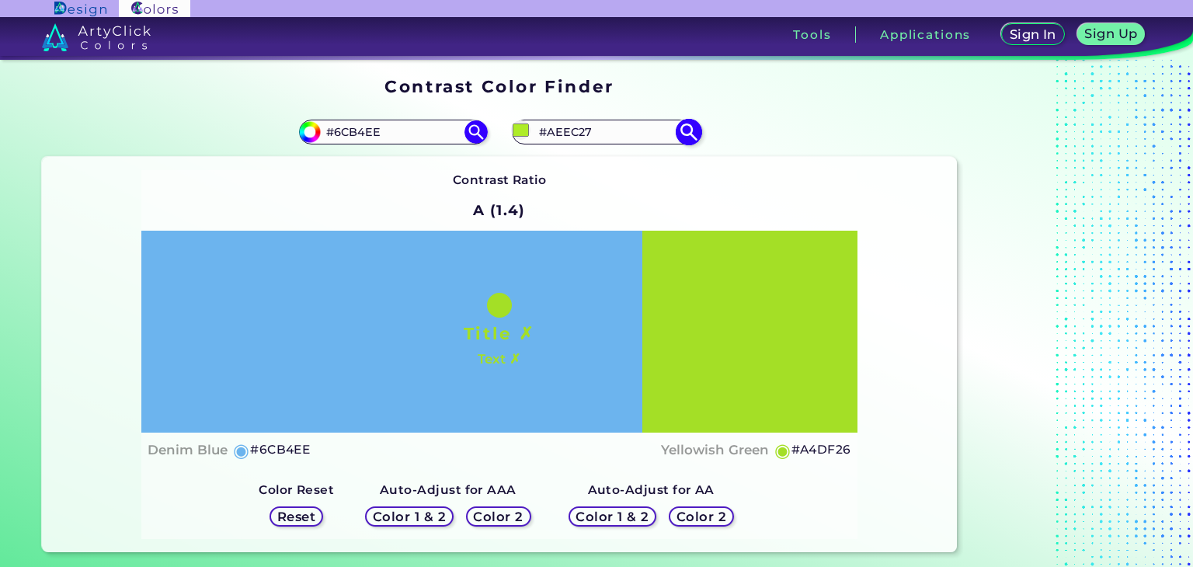
type input "#8dc021"
type input "#8DC021"
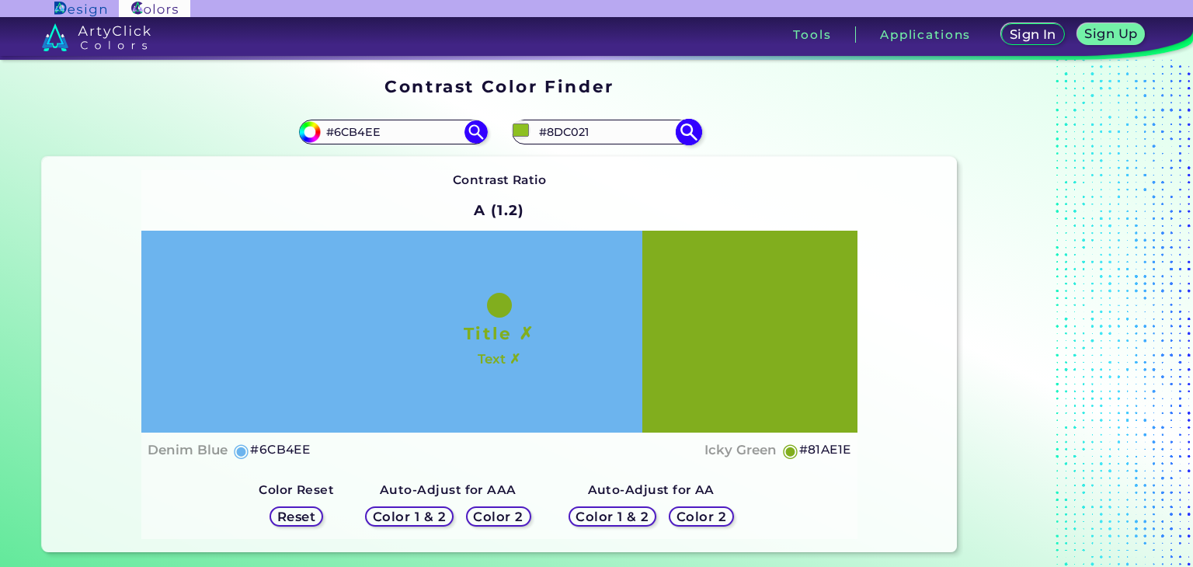
type input "#81ae1e"
type input "#81AE1E"
type input "#7daa1d"
type input "#7DAA1D"
type input "#7aa61c"
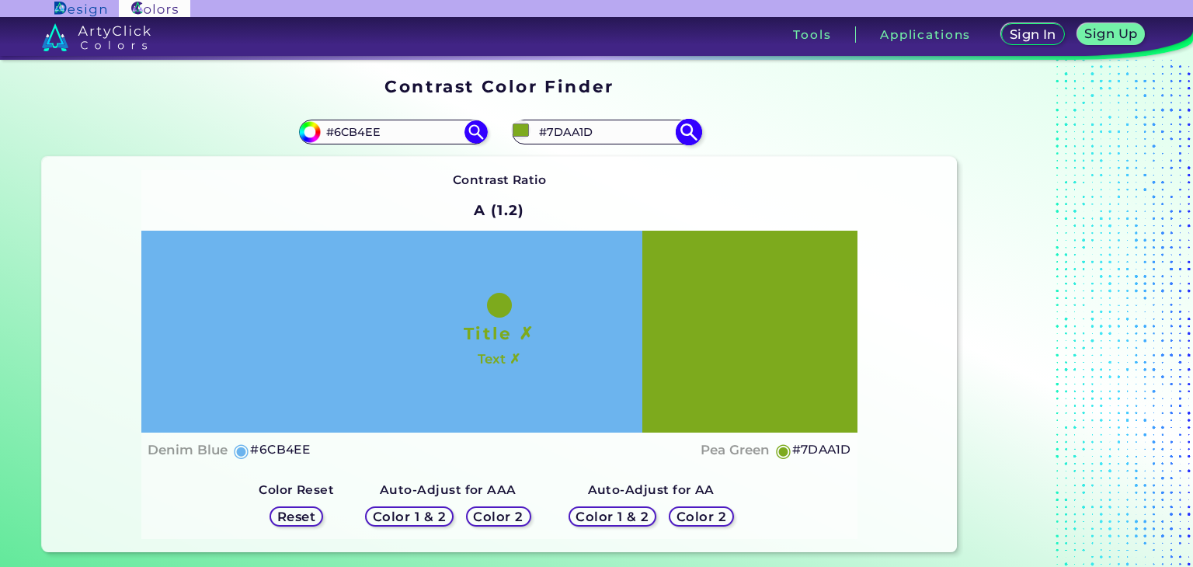
type input "#7AA61C"
type input "#77a11b"
type input "#77A11B"
type input "#749e1a"
type input "#749E1A"
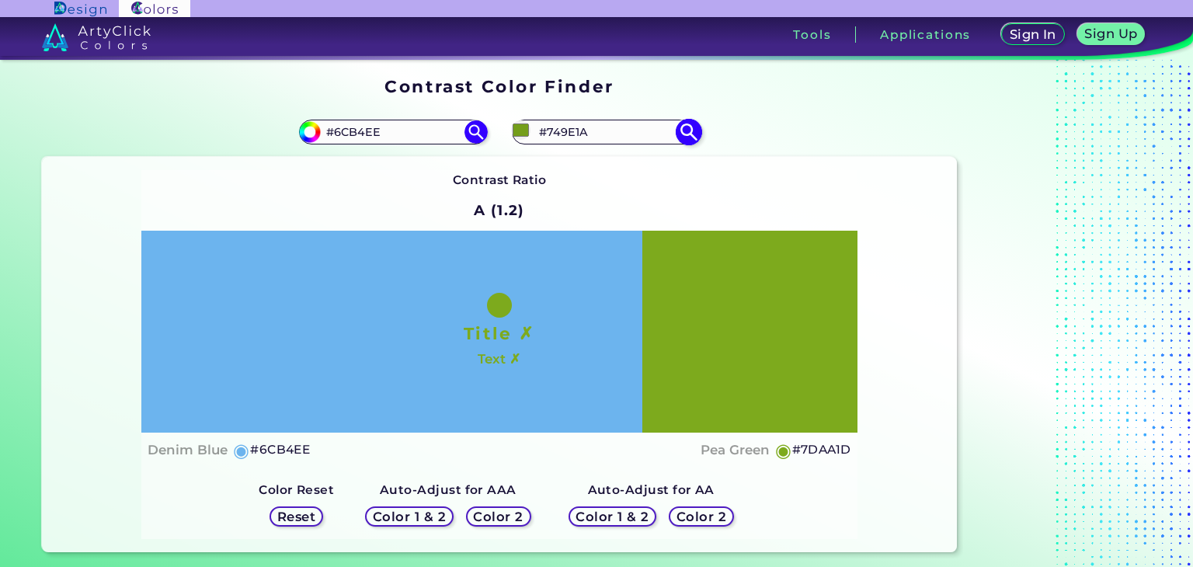
type input "#6a9018"
type input "#6A9018"
type input "#678c18"
type input "#678C18"
type input "#648717"
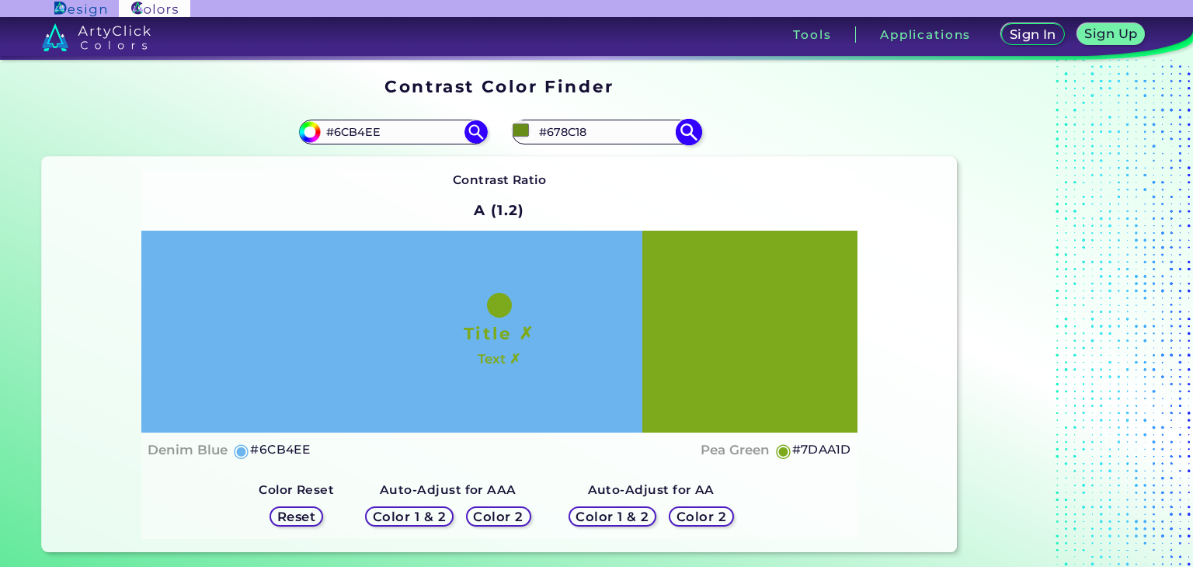
type input "#648717"
type input "#608316"
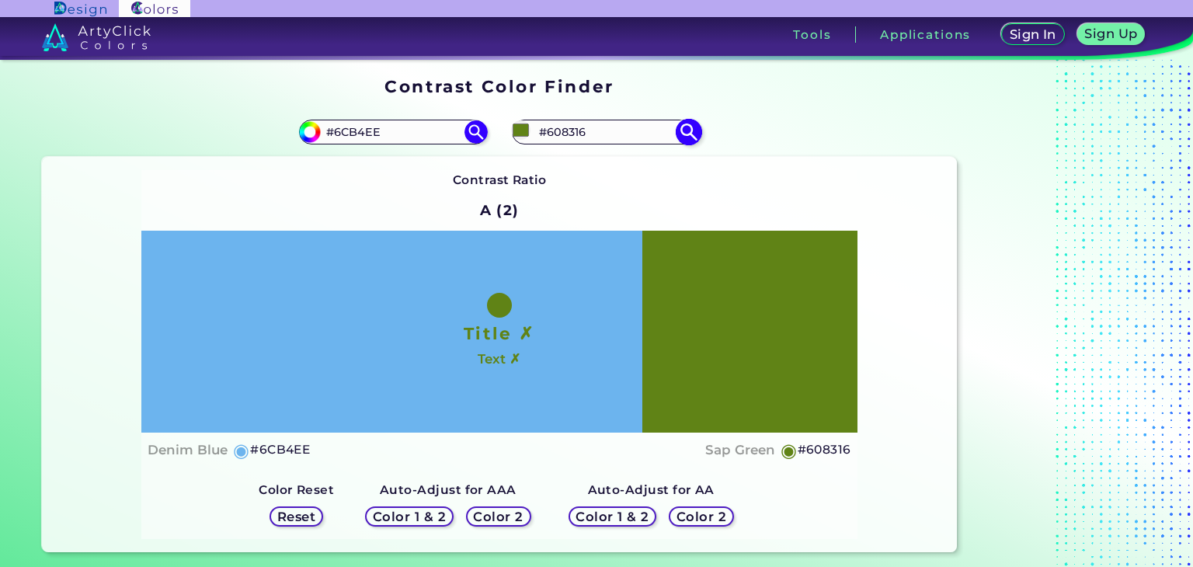
type input "#5d7e15"
type input "#5D7E15"
type input "#5d7f15"
type input "#5D7F15"
type input "#5d7e15"
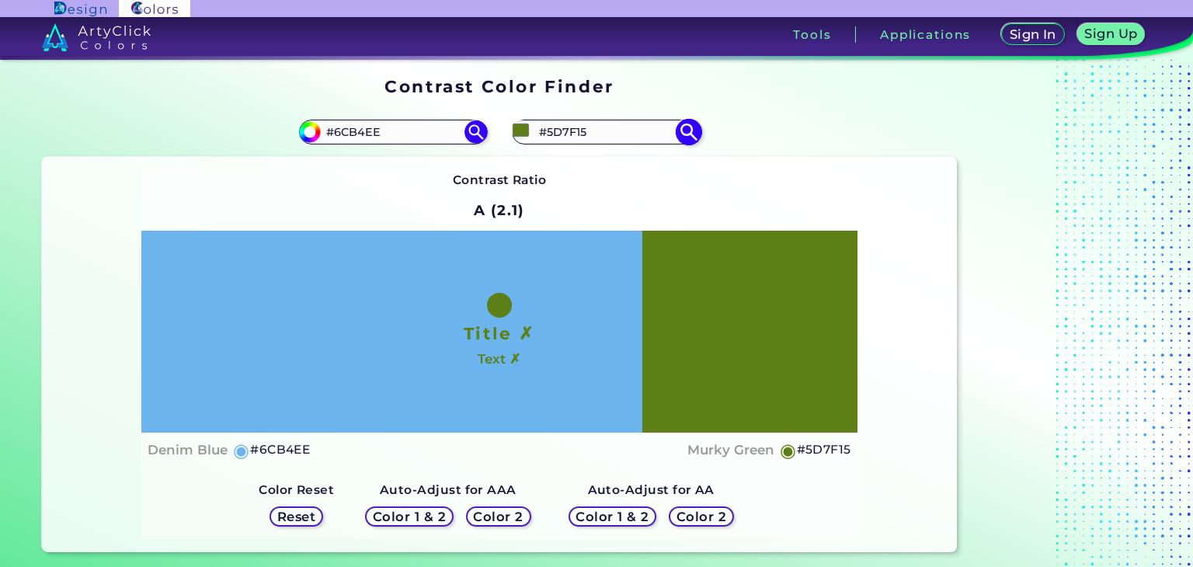
type input "#5D7E15"
type input "#5d7e16"
type input "#5D7E16"
type input "#5d7d17"
type input "#5D7D17"
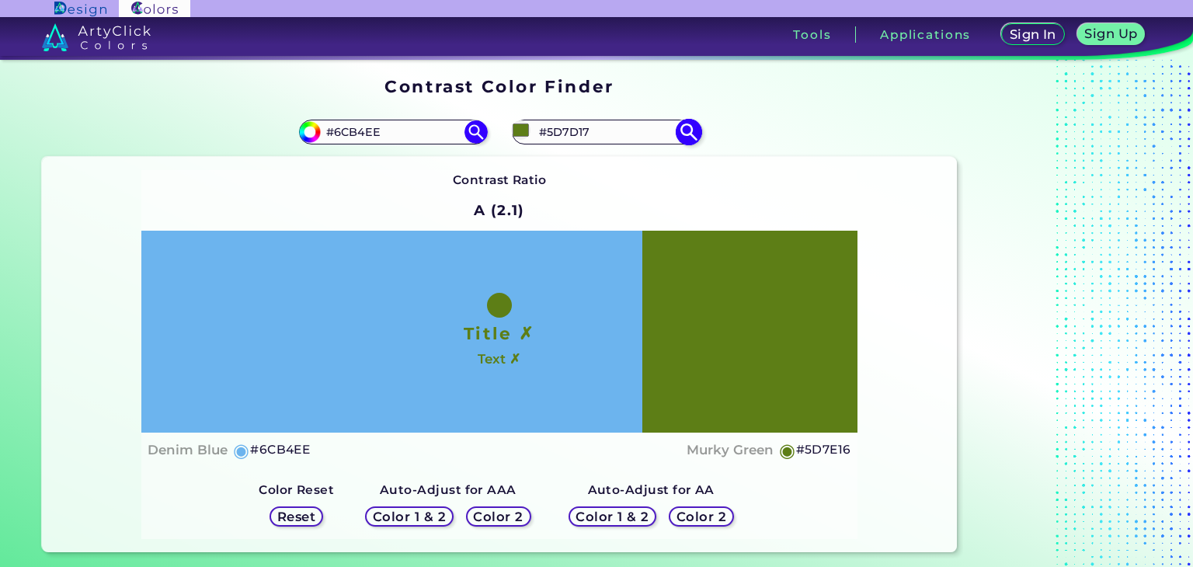
type input "#5c7c18"
type input "#5C7C18"
type input "#597718"
type input "#557218"
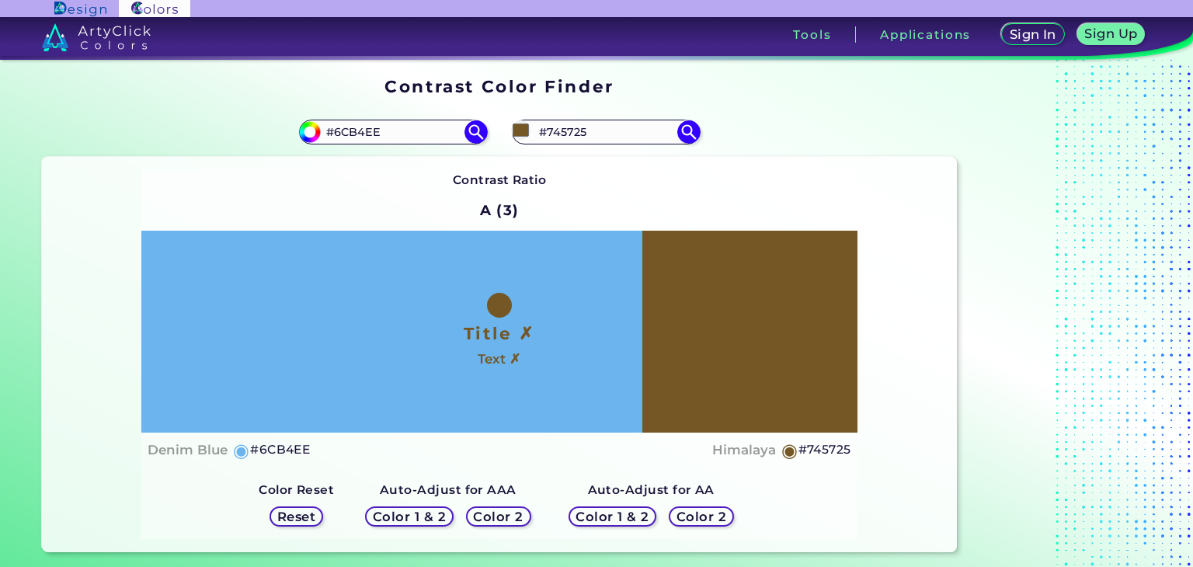
click at [757, 197] on div "Contrast Ratio A (3) Title ✗ Text ✗ Denim Blue ◉ #6CB4EE Himalaya" at bounding box center [499, 355] width 716 height 370
click at [524, 132] on input "#745725" at bounding box center [520, 129] width 19 height 19
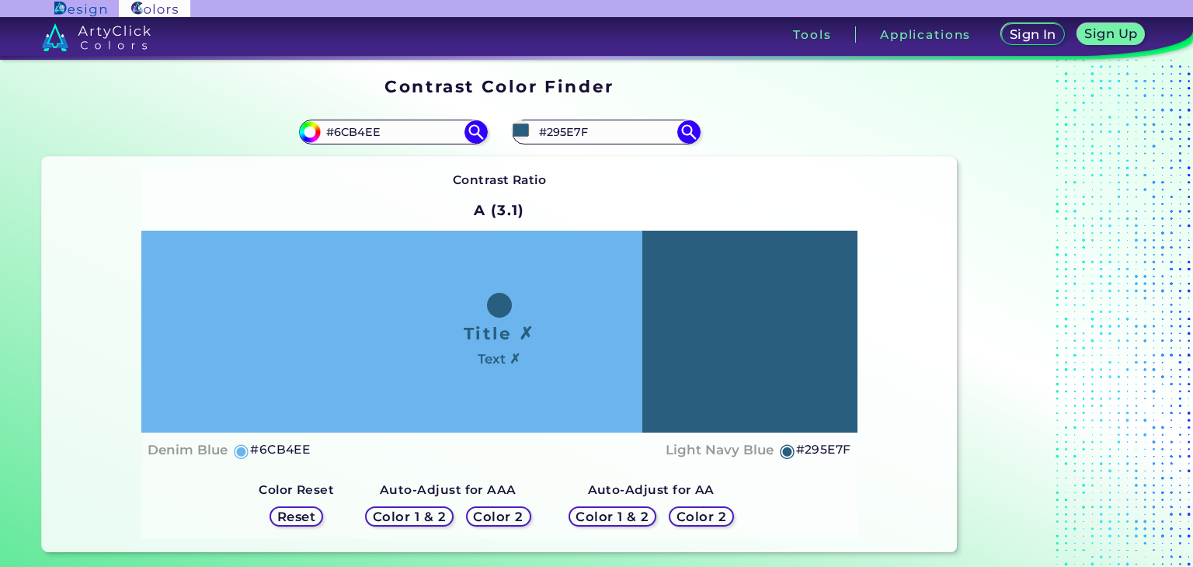
click at [800, 192] on div "Contrast Ratio A (3.1) Title ✗ Text ✗ Denim Blue ◉ #6CB4EE ◉" at bounding box center [499, 355] width 716 height 370
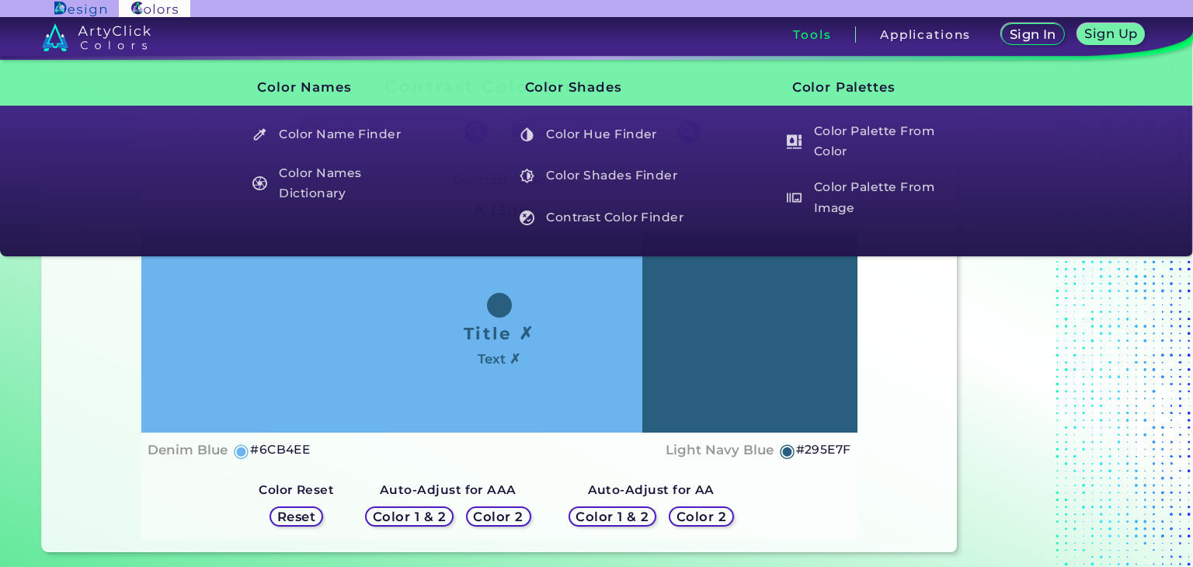
click at [814, 447] on h5 "#295E7F" at bounding box center [823, 450] width 55 height 20
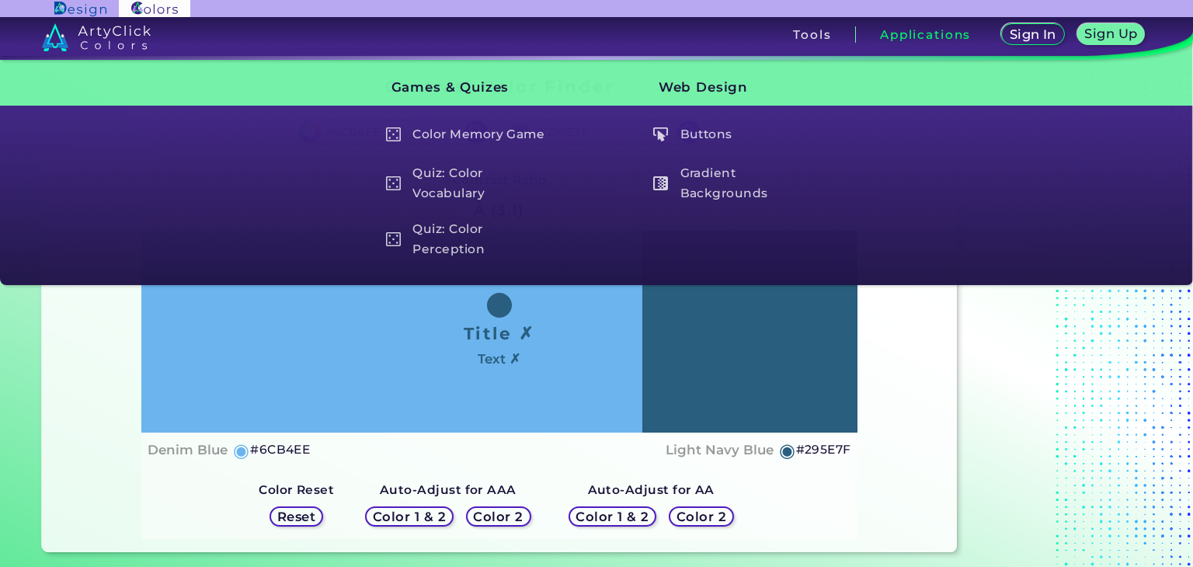
click at [1073, 421] on div at bounding box center [1060, 314] width 194 height 487
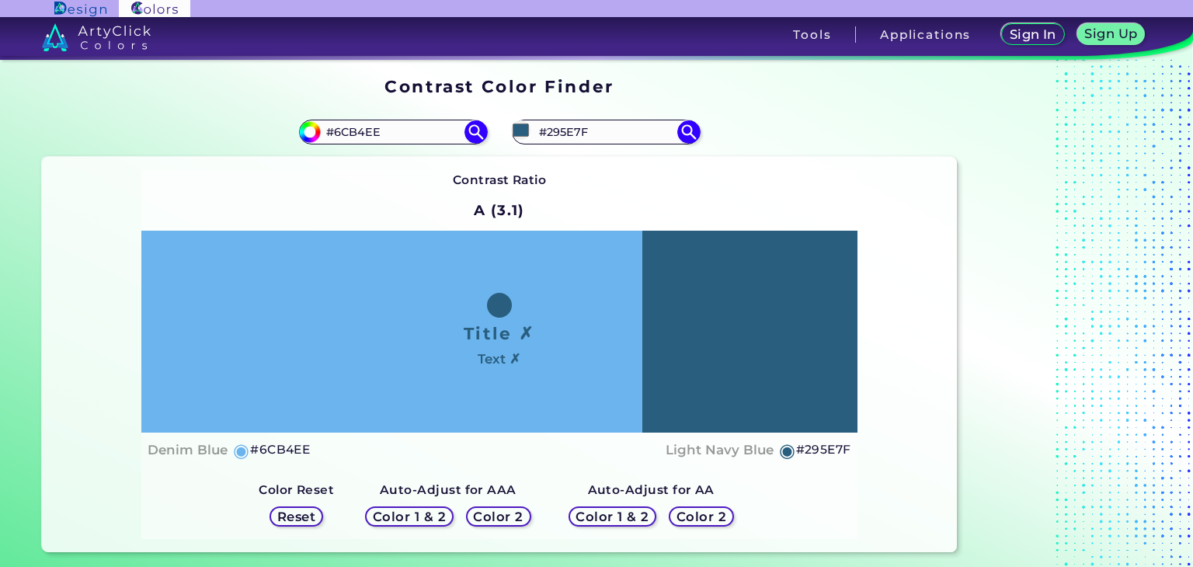
click at [284, 442] on h5 "#6CB4EE" at bounding box center [280, 450] width 60 height 20
